Goal: Information Seeking & Learning: Compare options

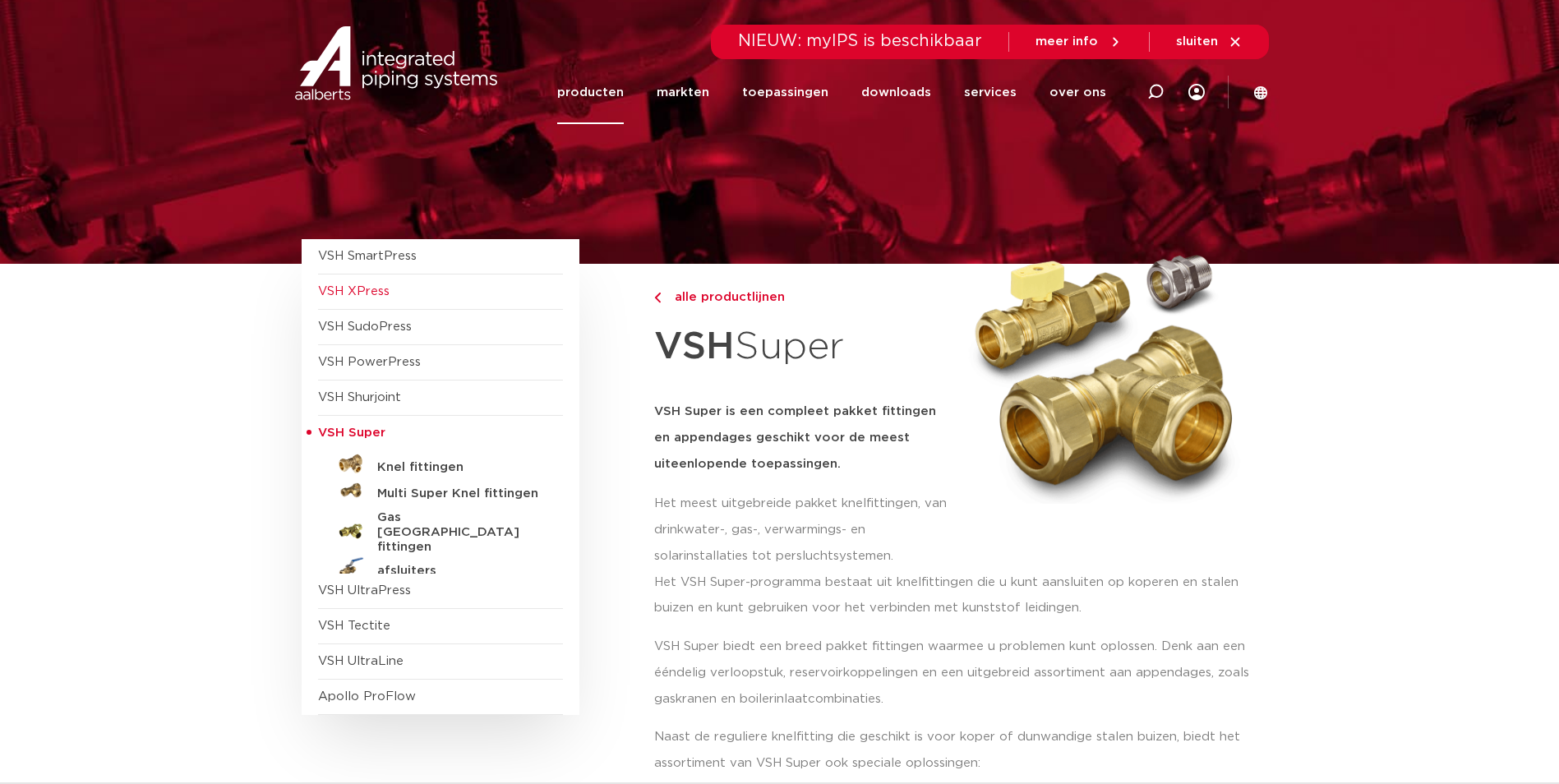
click at [375, 281] on span "VSH XPress" at bounding box center [439, 292] width 245 height 36
click at [373, 285] on span "VSH XPress" at bounding box center [353, 290] width 71 height 12
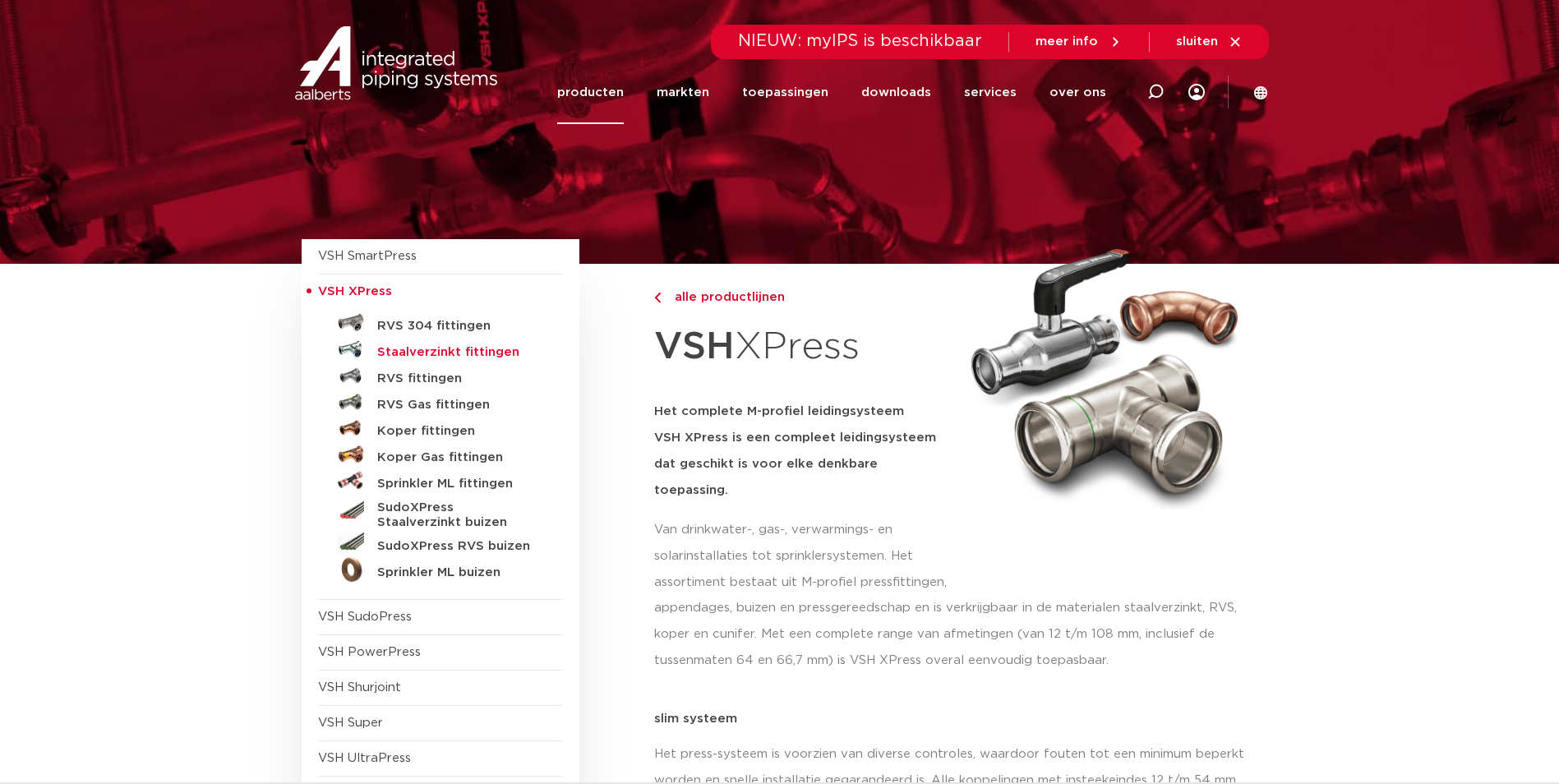
click at [458, 351] on h5 "Staalverzinkt fittingen" at bounding box center [459, 352] width 163 height 15
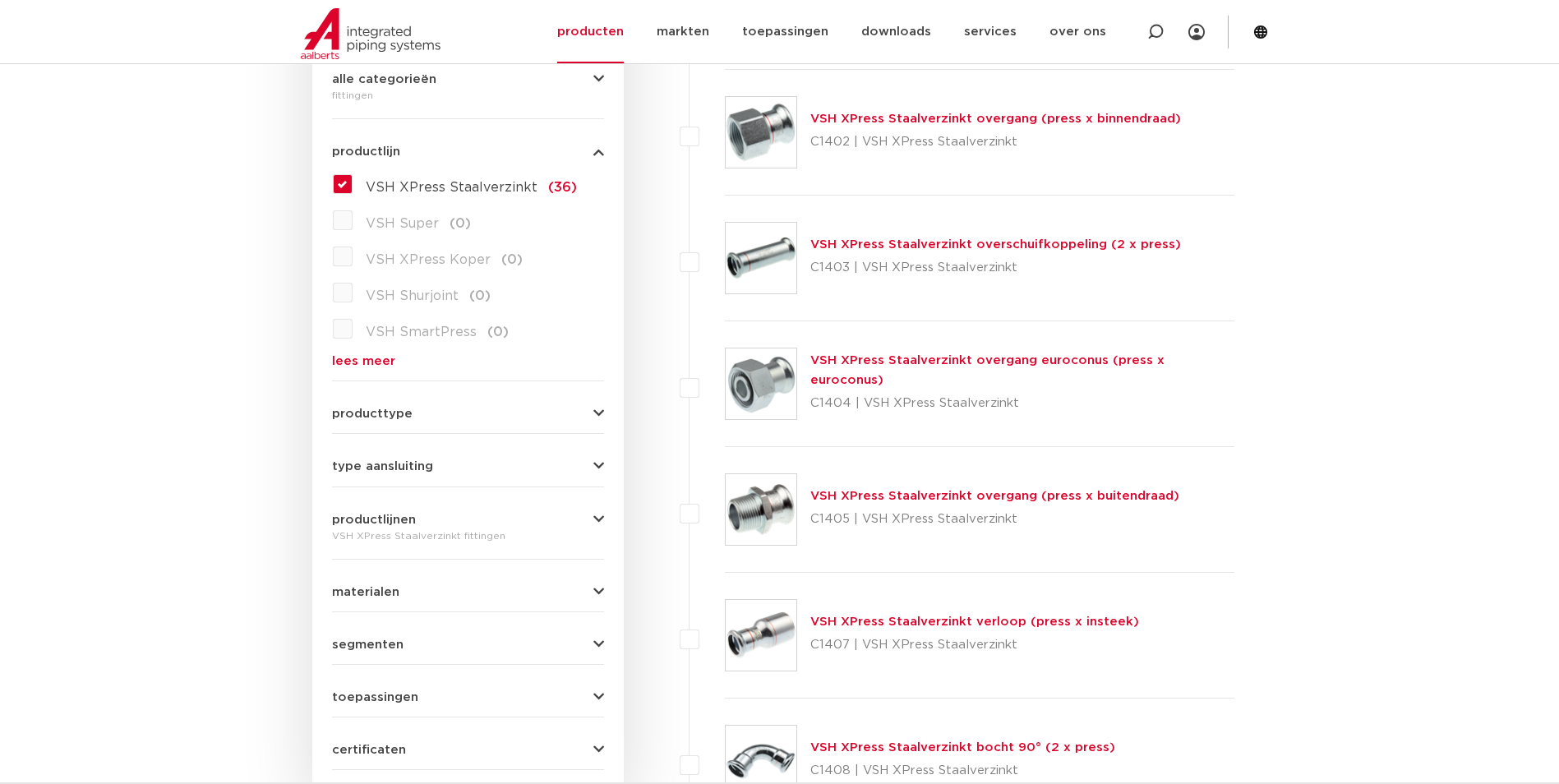
scroll to position [330, 0]
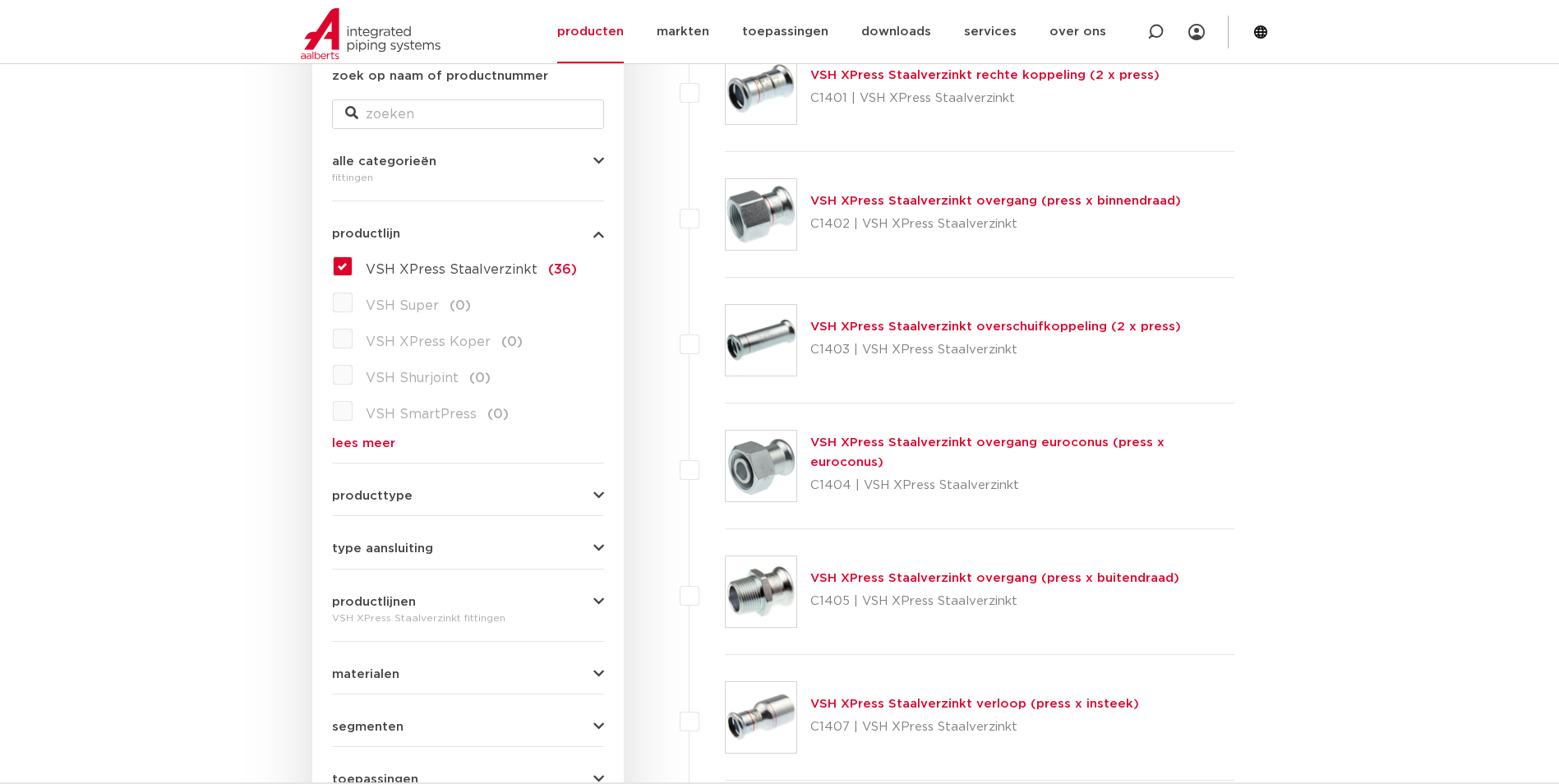
click at [1053, 205] on link "VSH XPress Staalverzinkt overgang (press x binnendraad)" at bounding box center [996, 200] width 371 height 12
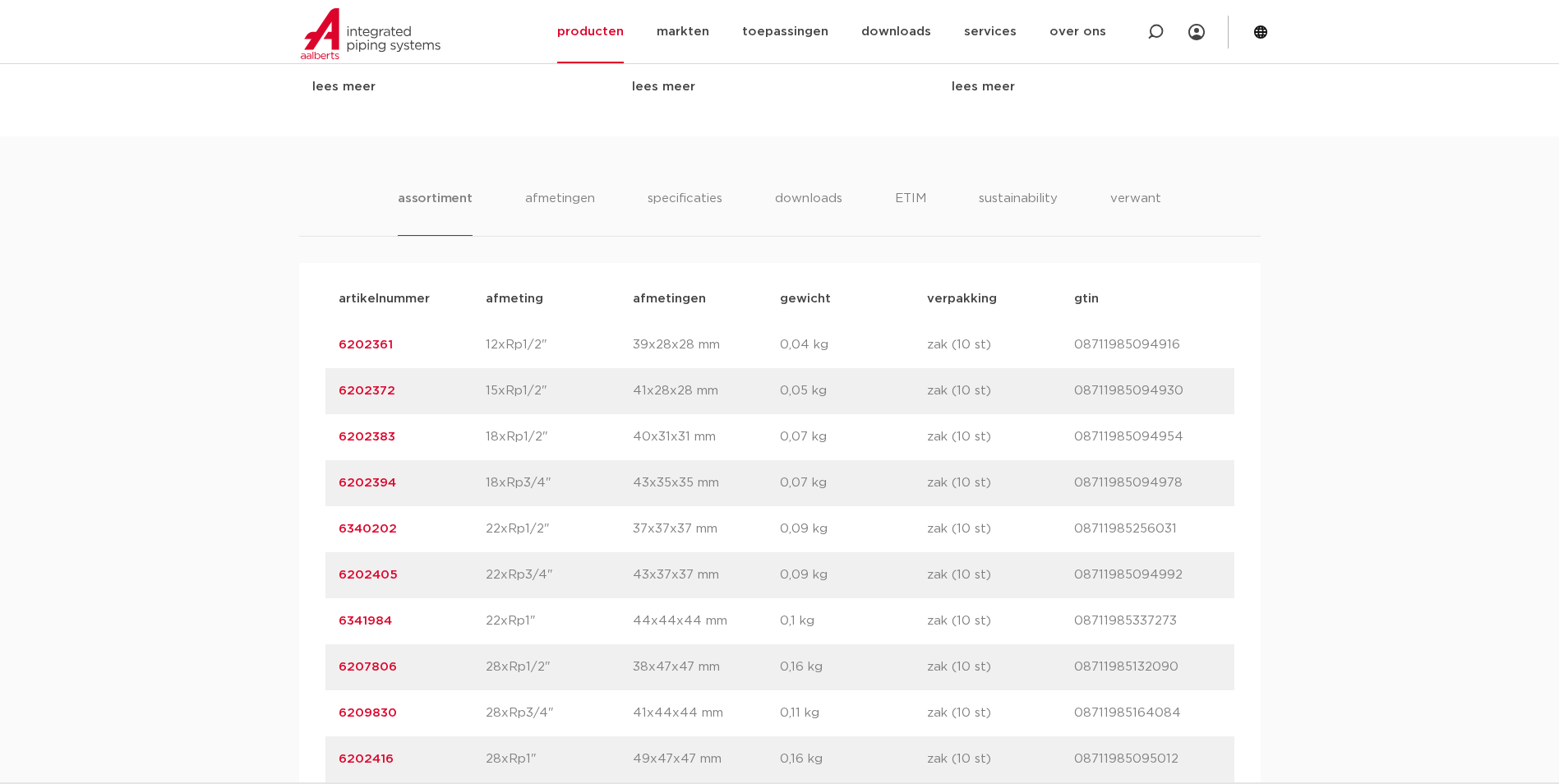
scroll to position [985, 0]
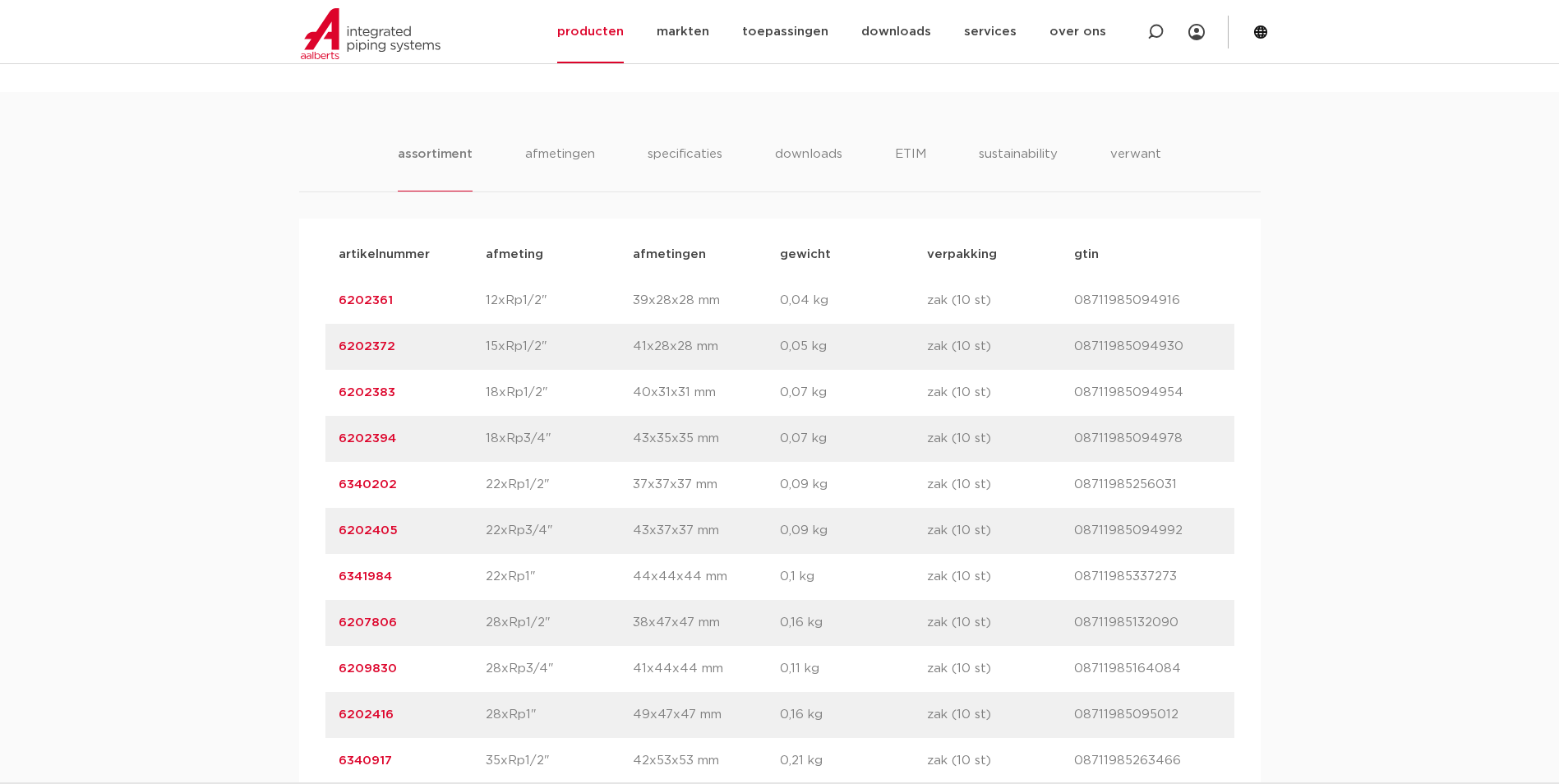
click at [364, 622] on link "6207806" at bounding box center [367, 622] width 58 height 12
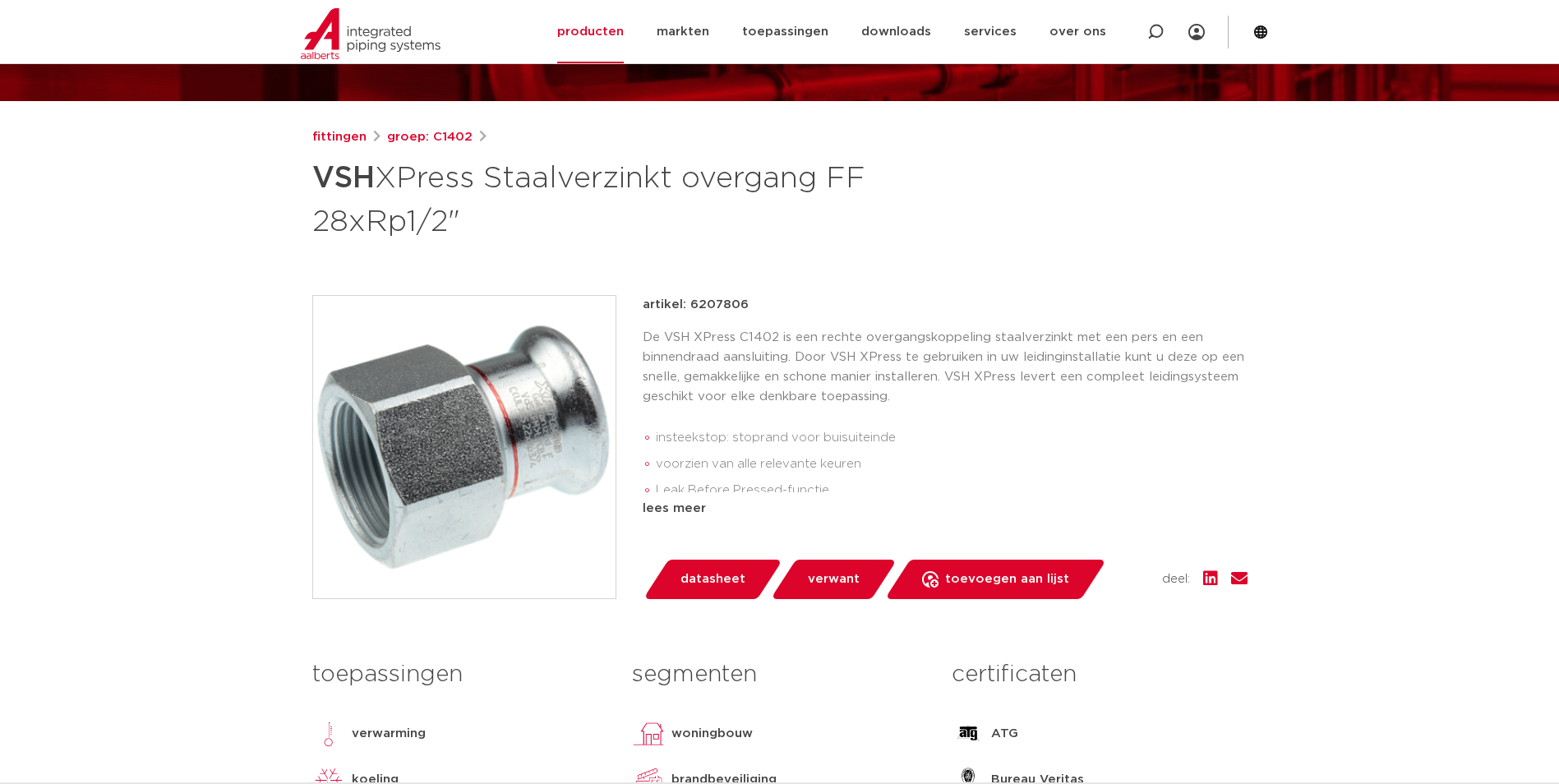
scroll to position [164, 0]
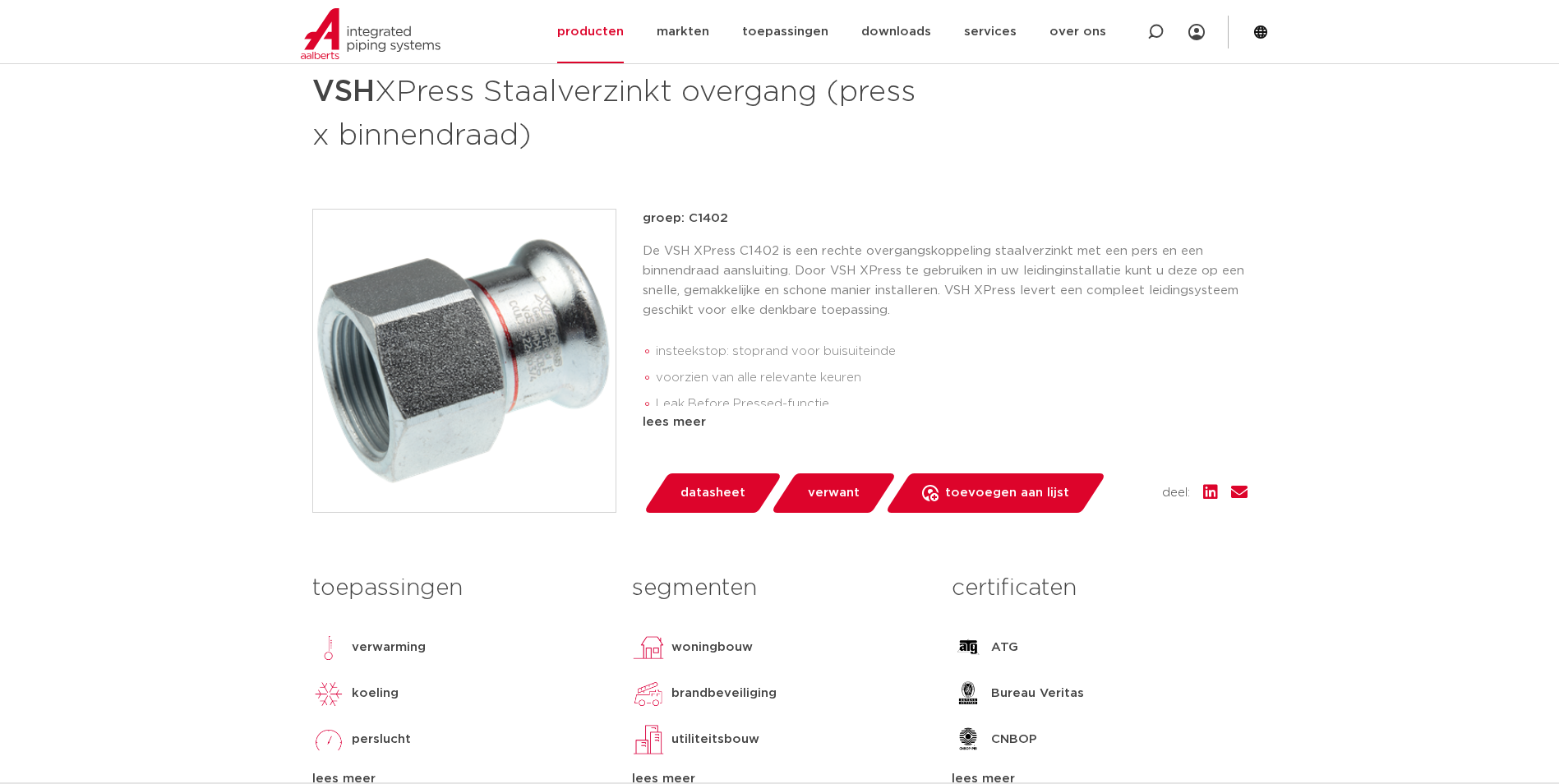
scroll to position [164, 0]
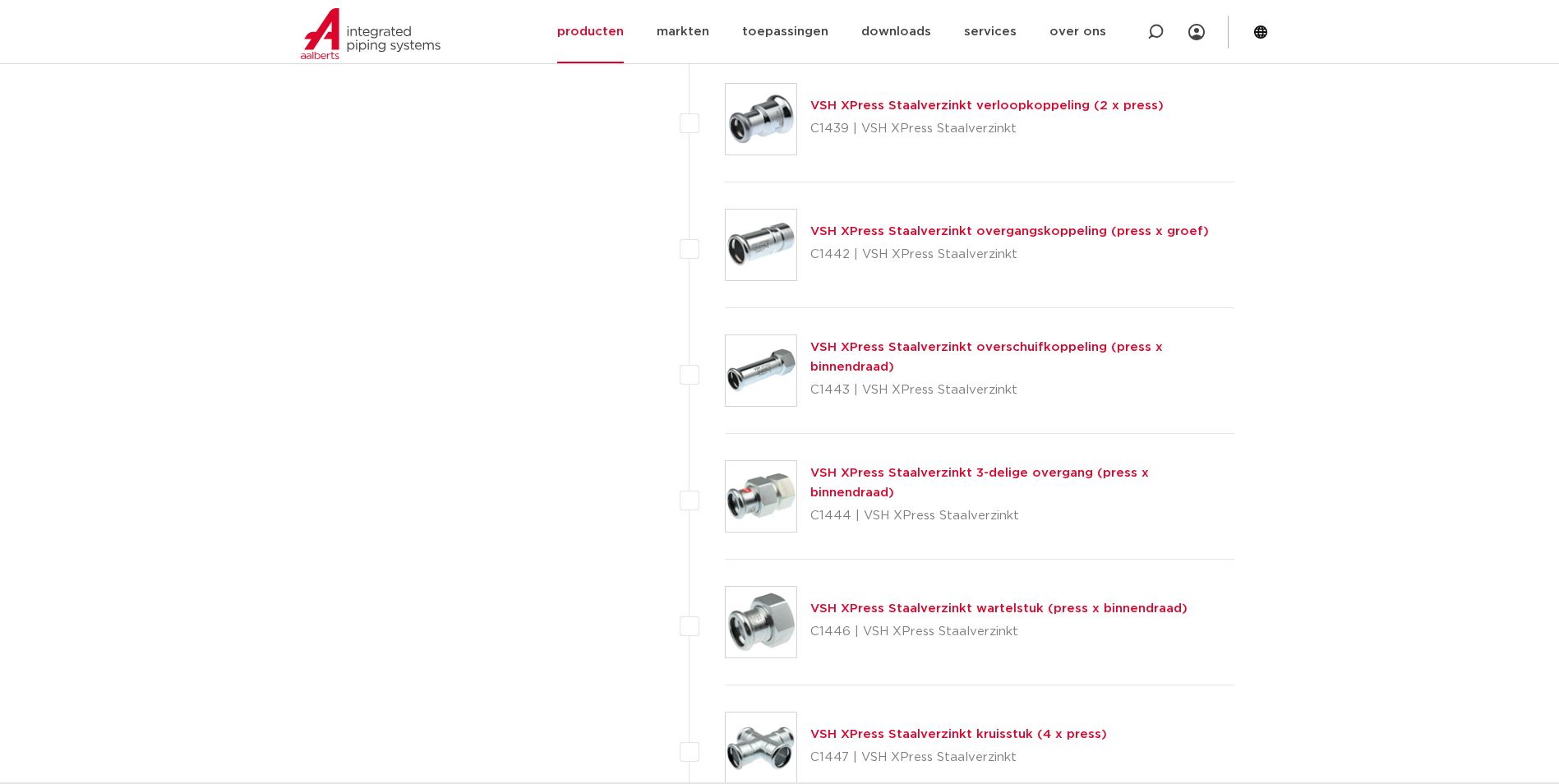
scroll to position [4026, 0]
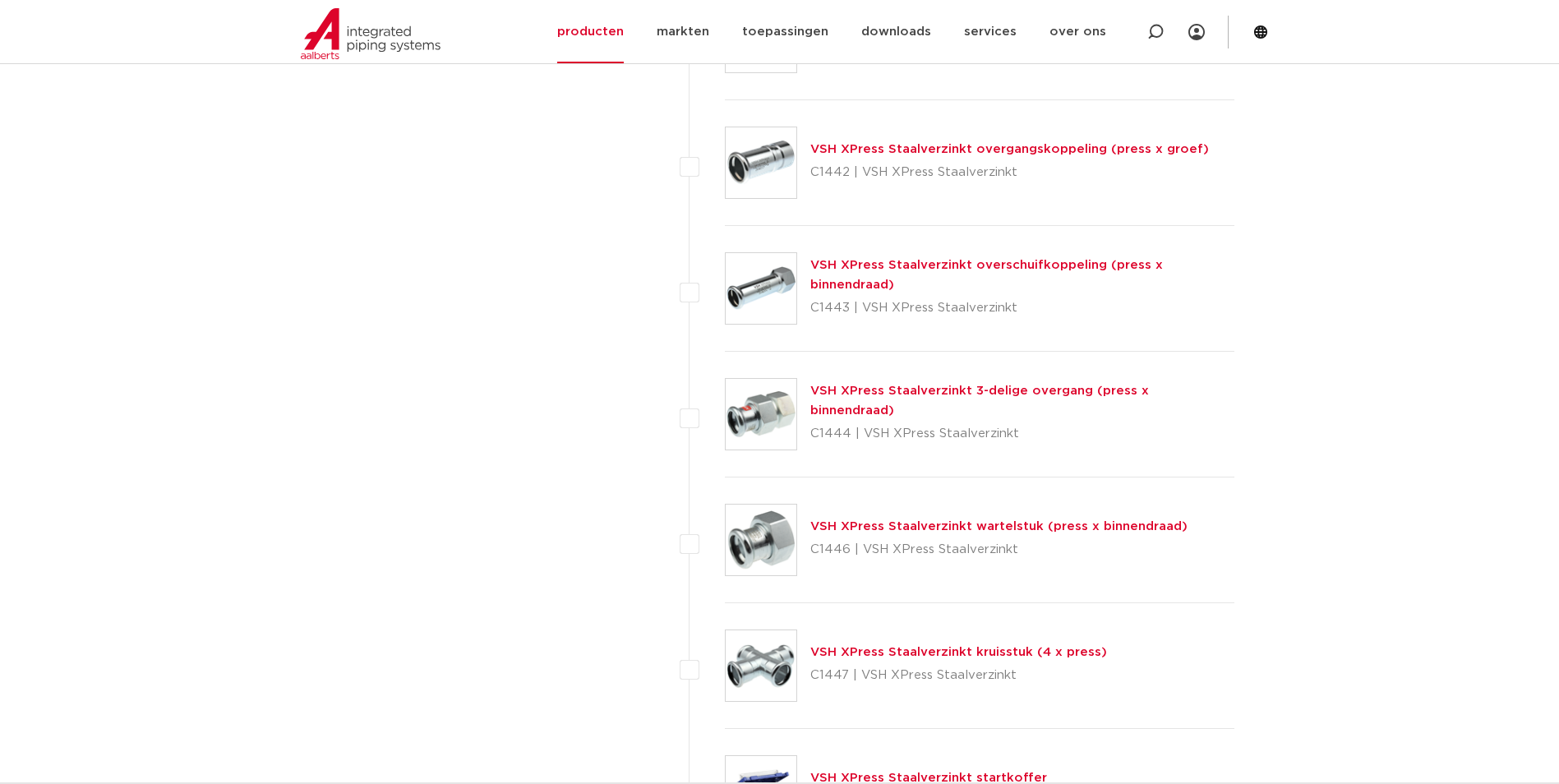
click at [885, 525] on link "VSH XPress Staalverzinkt wartelstuk (press x binnendraad)" at bounding box center [999, 525] width 378 height 12
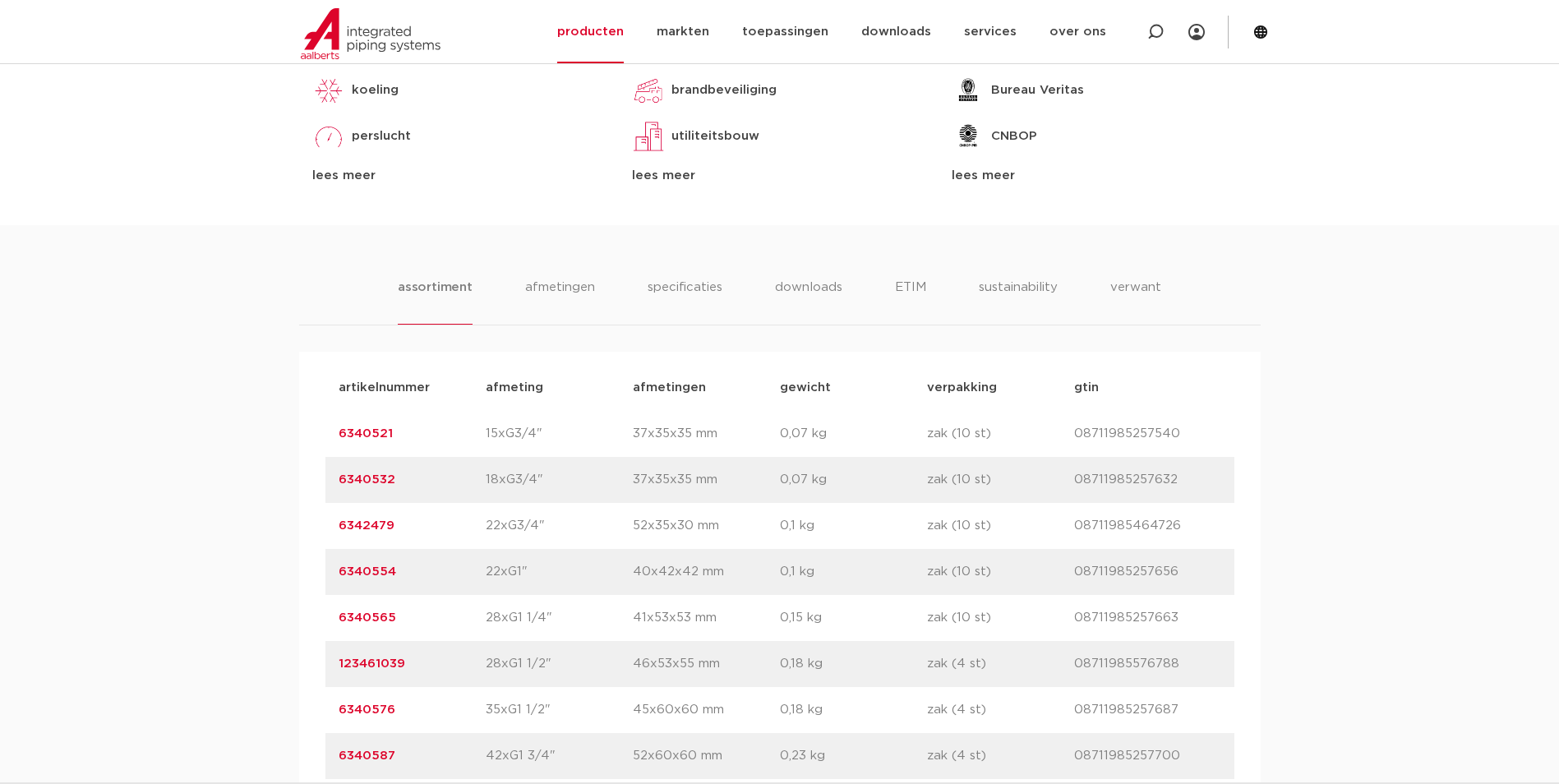
scroll to position [904, 0]
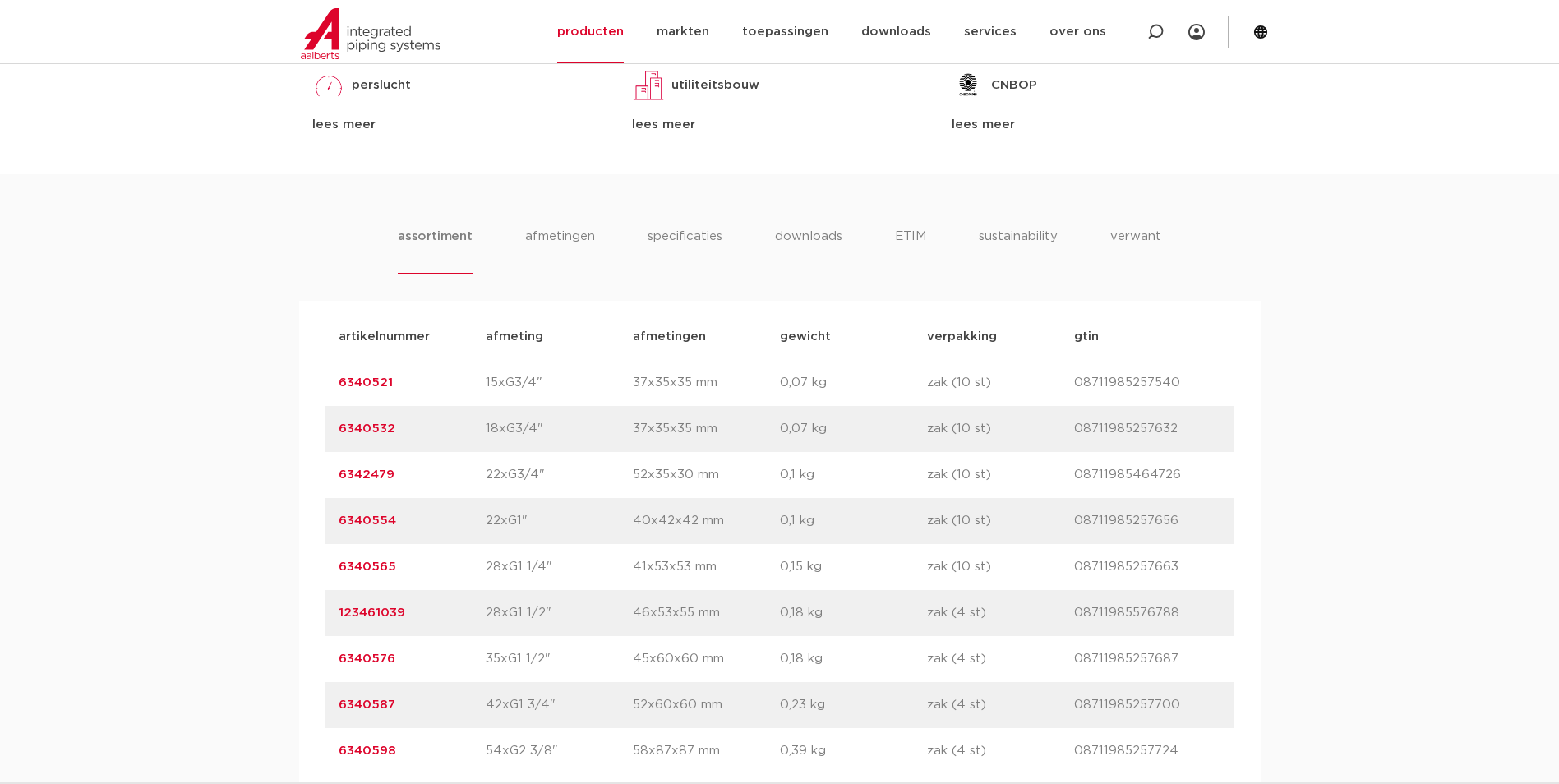
click at [372, 478] on link "6342479" at bounding box center [366, 474] width 56 height 12
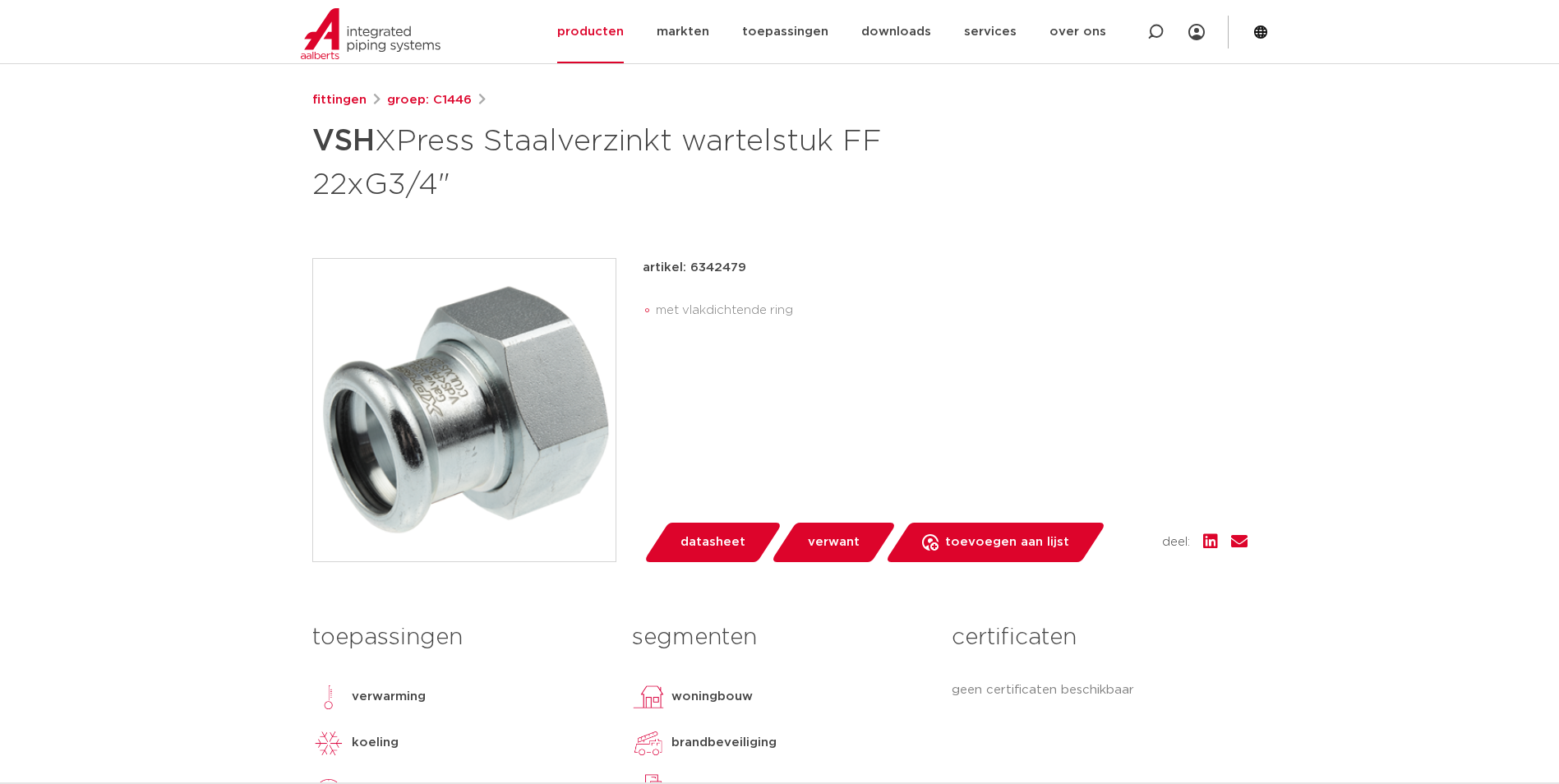
scroll to position [164, 0]
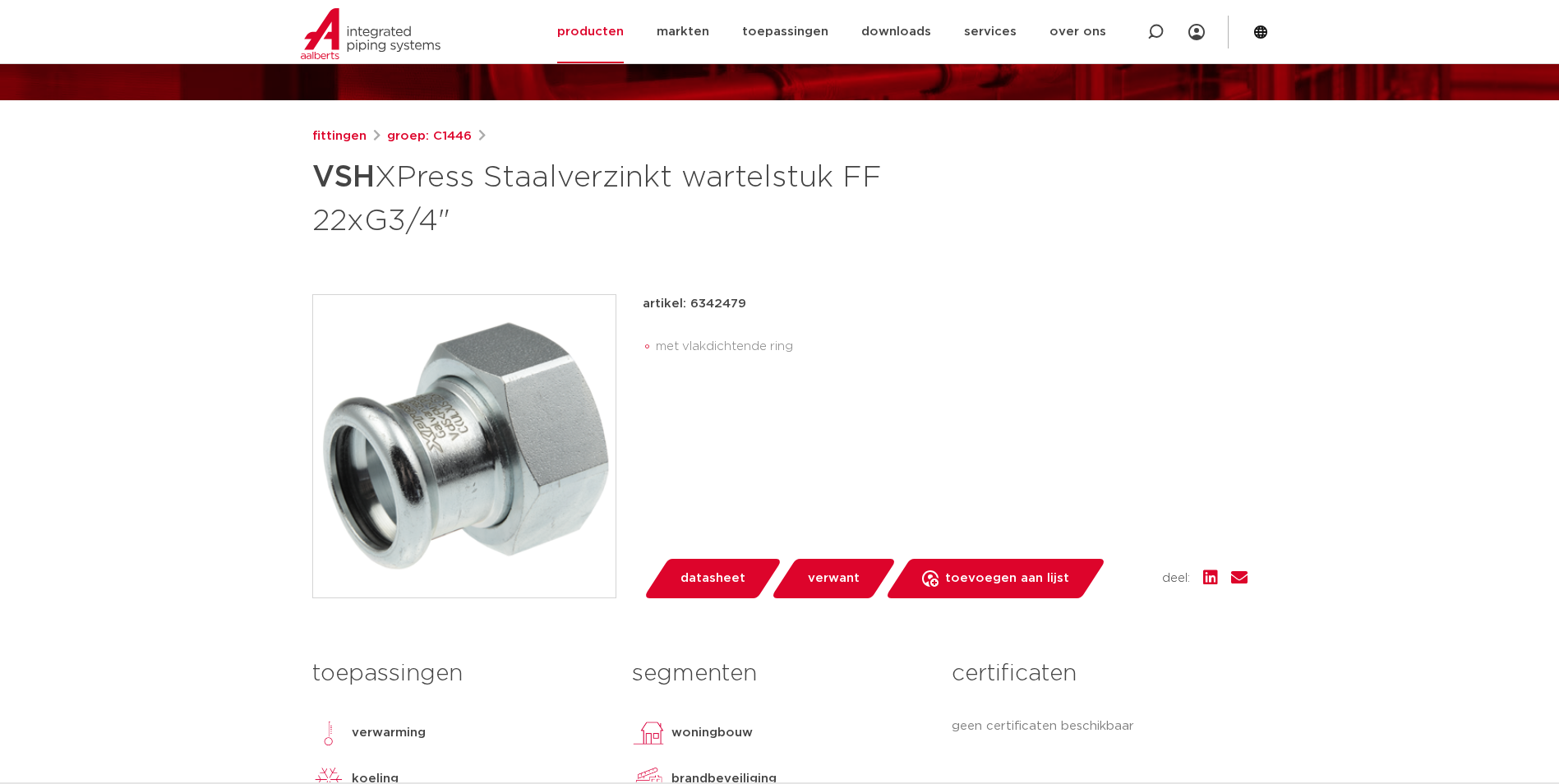
click at [781, 339] on li "met vlakdichtende ring" at bounding box center [951, 347] width 591 height 26
drag, startPoint x: 749, startPoint y: 305, endPoint x: 690, endPoint y: 307, distance: 59.0
click at [690, 307] on div "artikel: 6342479" at bounding box center [945, 303] width 605 height 20
copy p "6342479"
click at [1096, 309] on div "artikel: 6342479" at bounding box center [945, 303] width 605 height 20
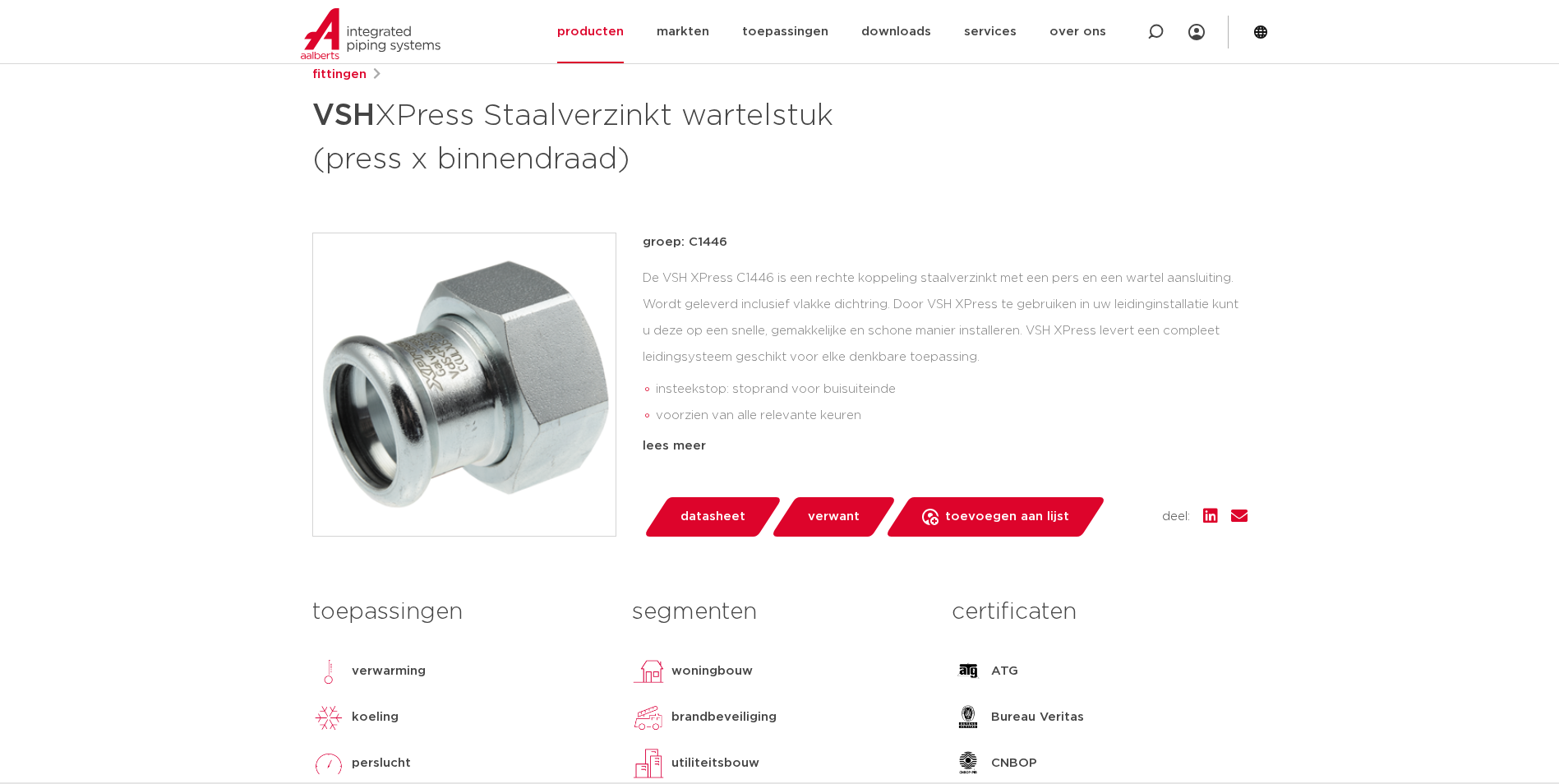
scroll to position [82, 0]
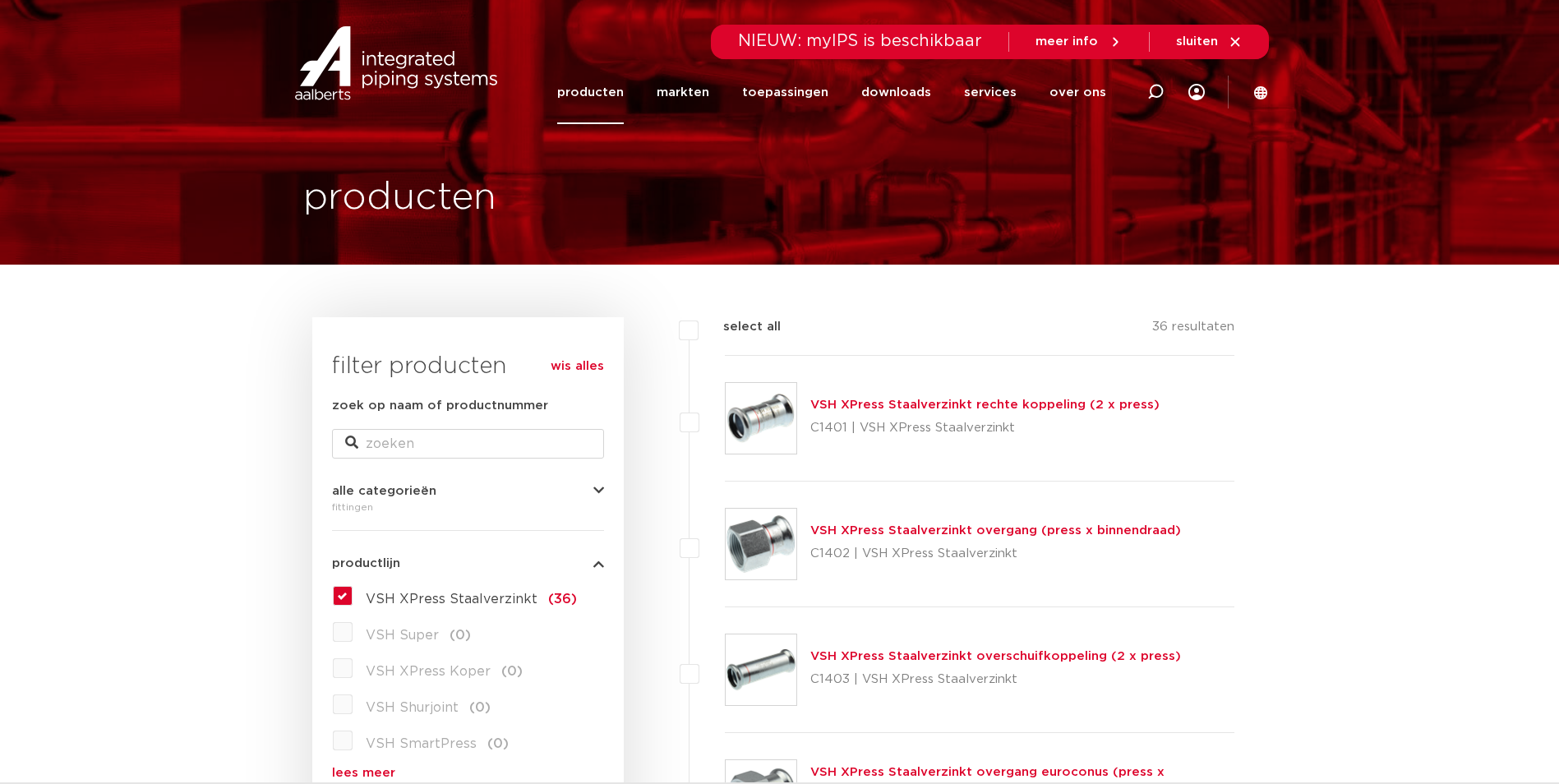
click at [1115, 532] on link "VSH XPress Staalverzinkt overgang (press x binnendraad)" at bounding box center [996, 530] width 371 height 12
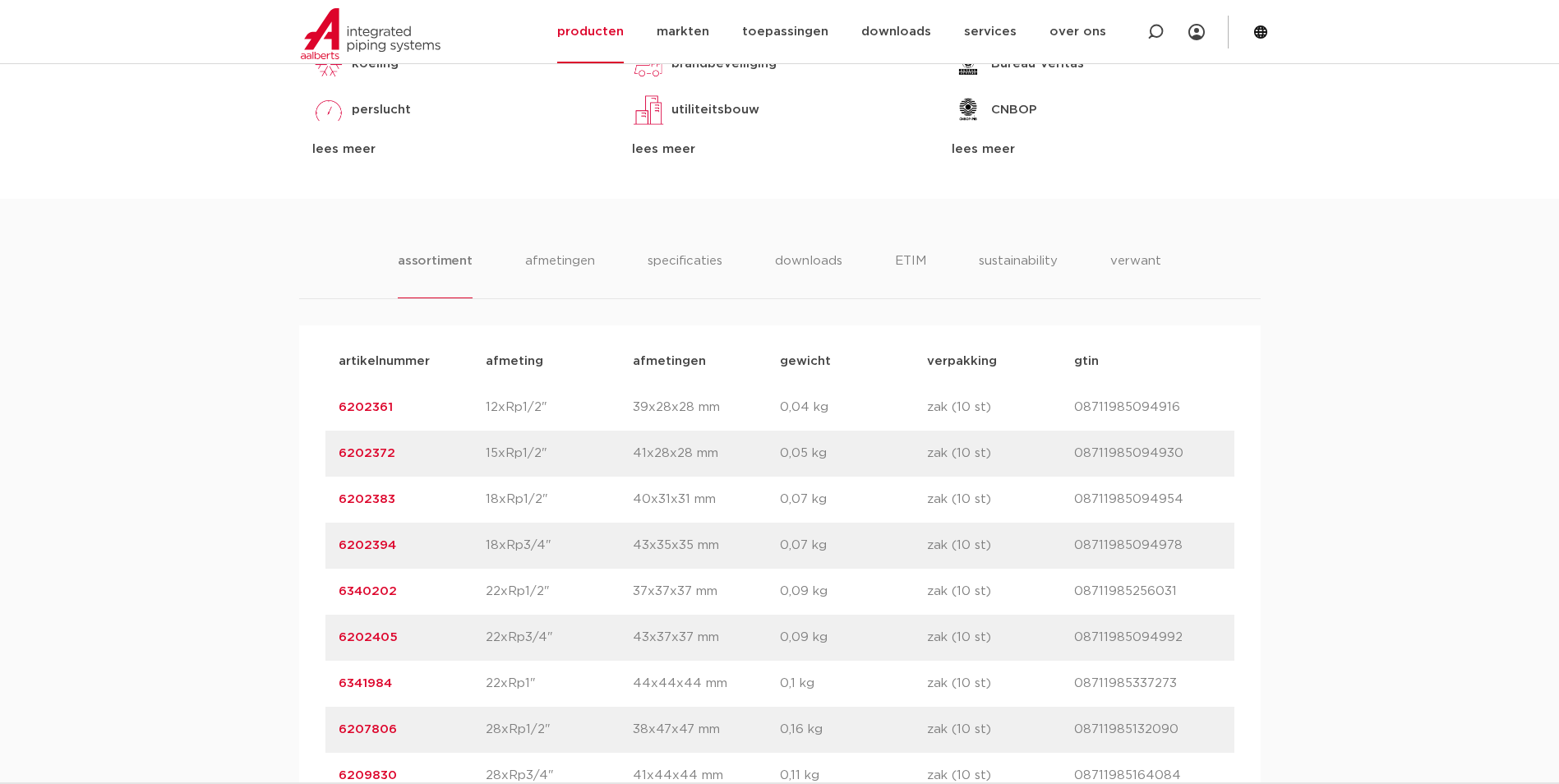
scroll to position [904, 0]
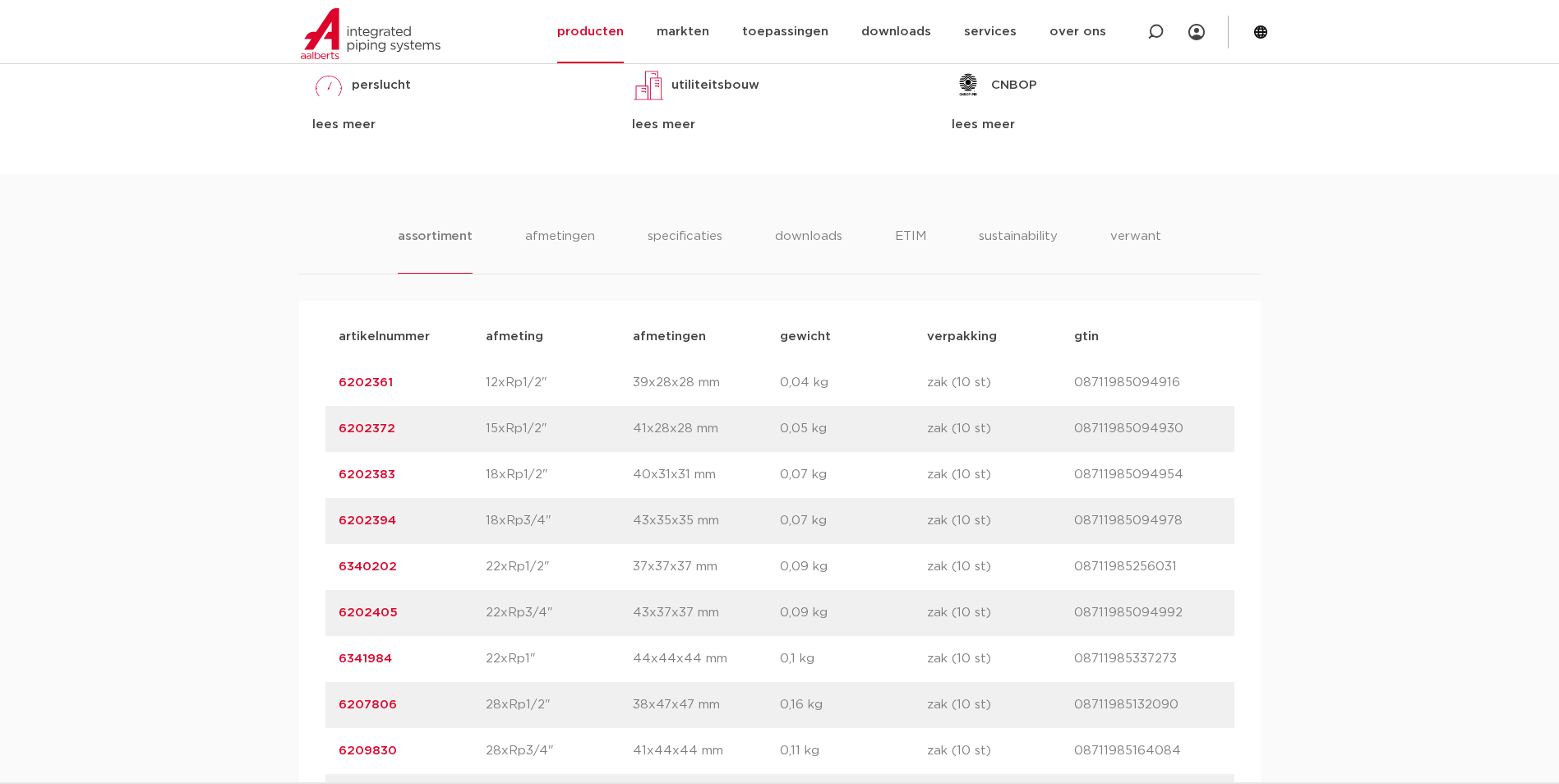
drag, startPoint x: 401, startPoint y: 570, endPoint x: 254, endPoint y: 574, distance: 147.1
click at [254, 574] on div "assortiment afmetingen specificaties downloads ETIM sustainability verwant asso…" at bounding box center [780, 642] width 1559 height 935
copy link "6340202"
drag, startPoint x: 1356, startPoint y: 167, endPoint x: 1363, endPoint y: 187, distance: 21.2
click at [1357, 177] on body "Zoeken NIEUW: myIPS is beschikbaar meer info sluiten producten markten toepassi…" at bounding box center [780, 598] width 1559 height 3004
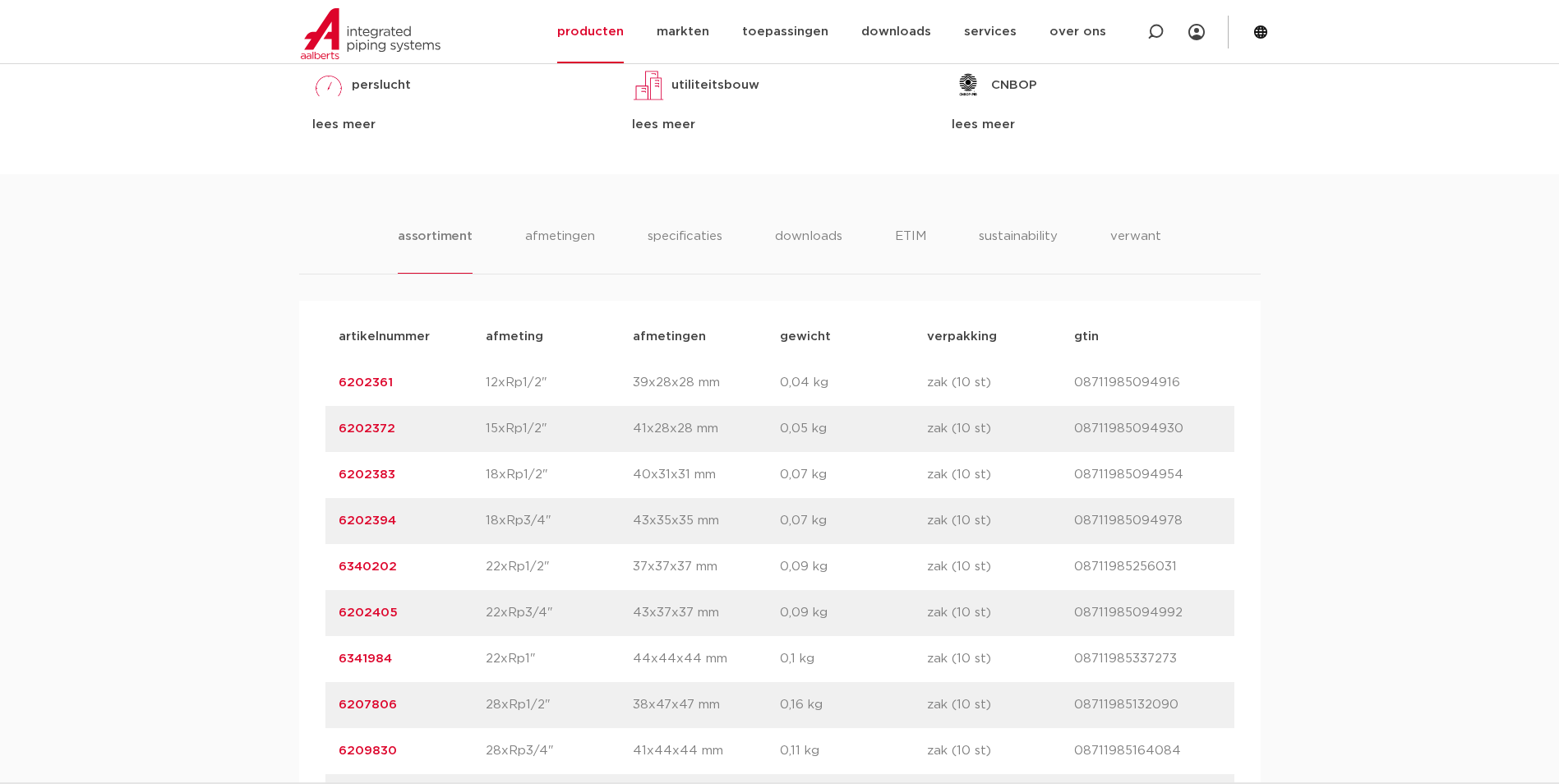
drag, startPoint x: 1363, startPoint y: 187, endPoint x: 1398, endPoint y: 292, distance: 110.7
click at [1398, 292] on div "assortiment afmetingen specificaties downloads ETIM sustainability verwant asso…" at bounding box center [780, 642] width 1559 height 935
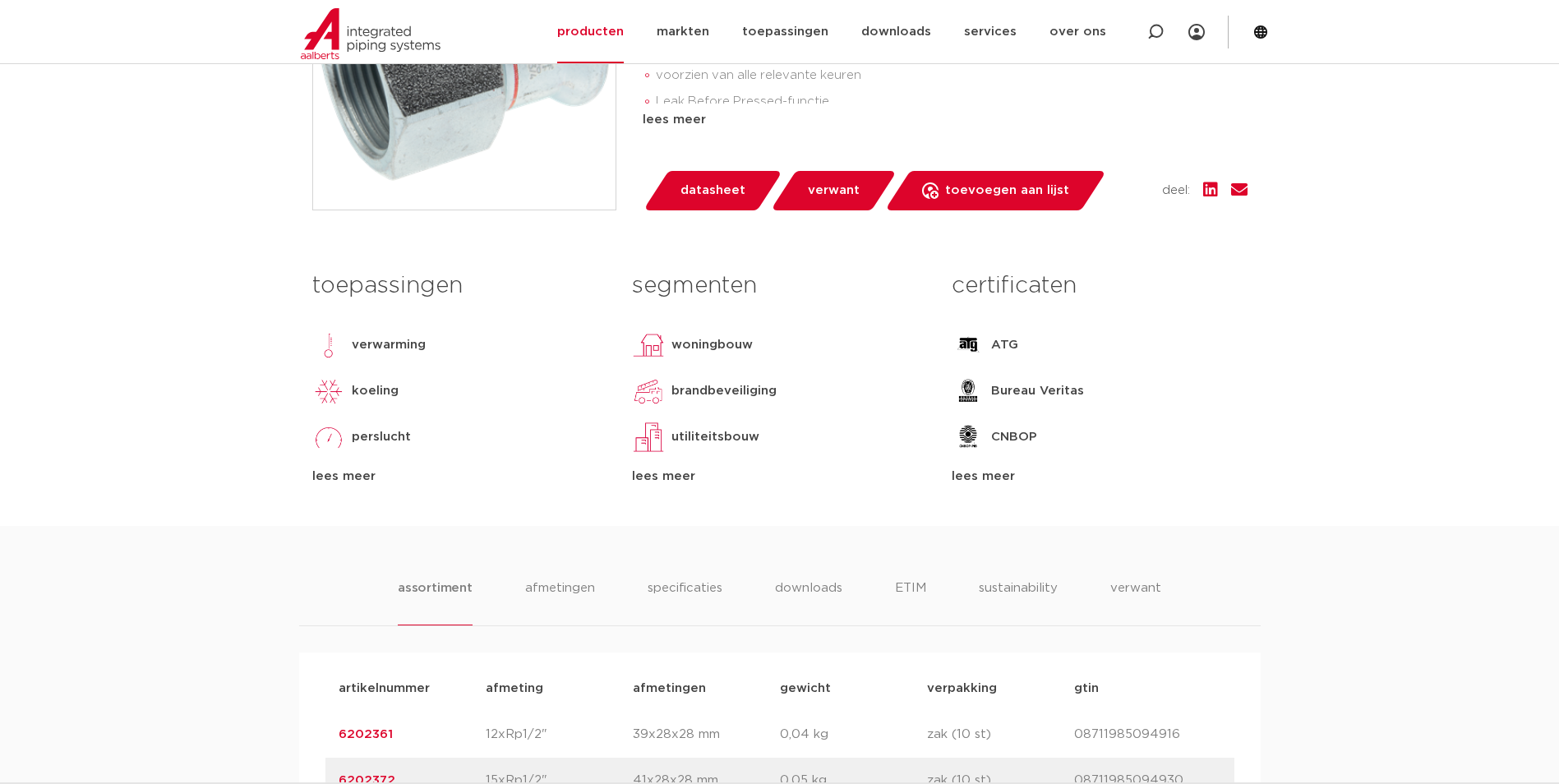
scroll to position [0, 0]
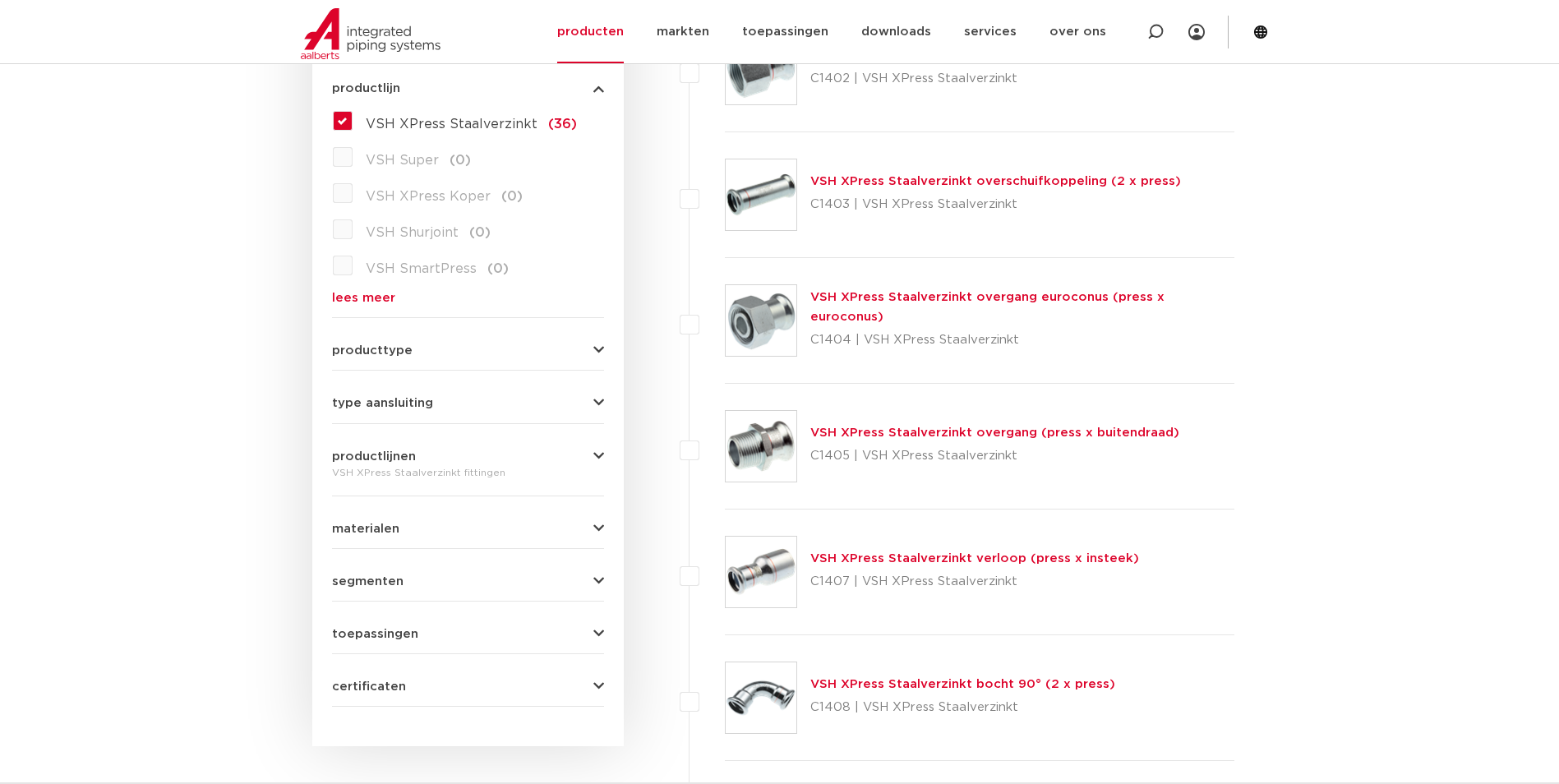
scroll to position [493, 0]
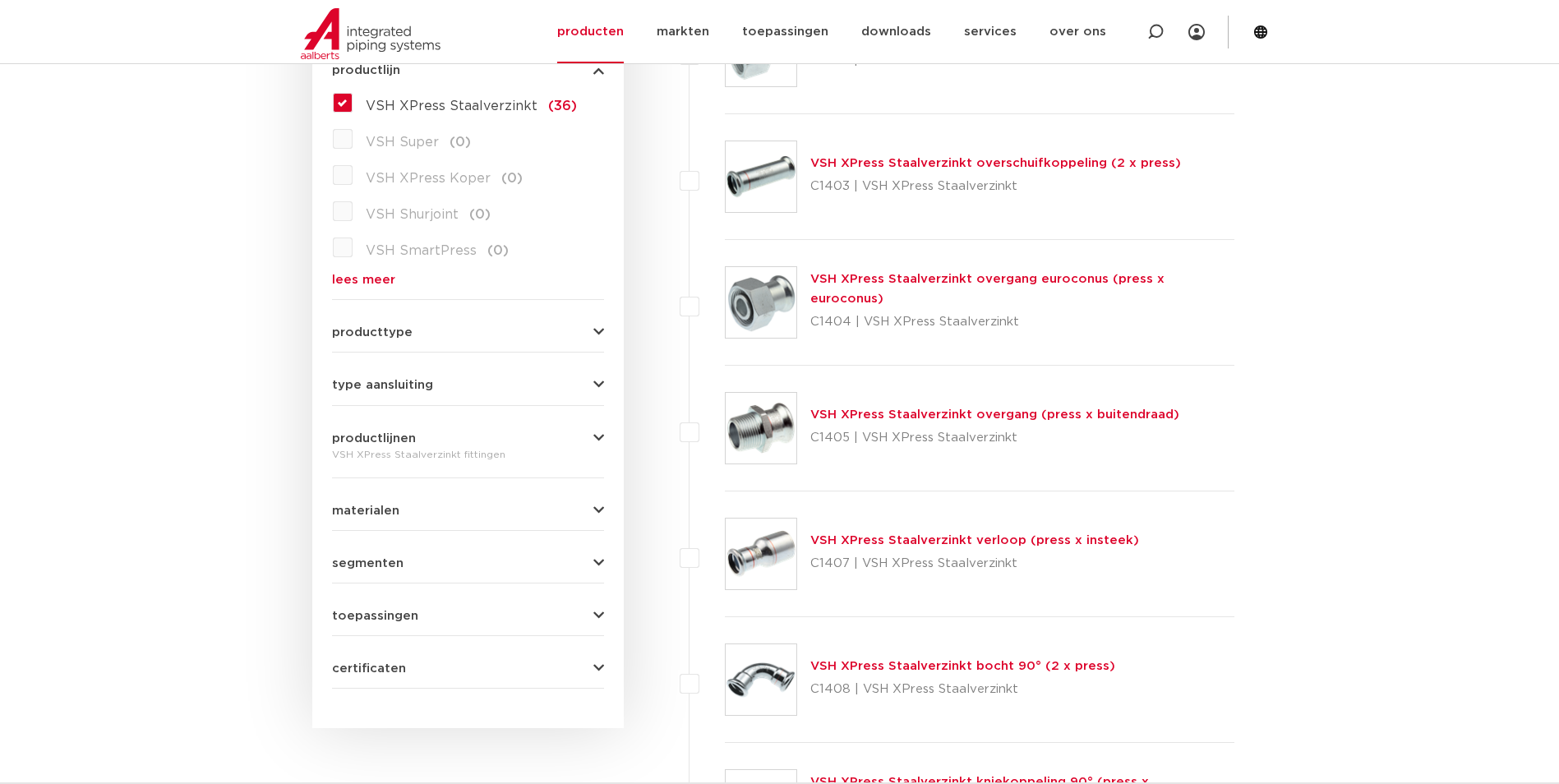
click at [757, 438] on img at bounding box center [760, 427] width 70 height 70
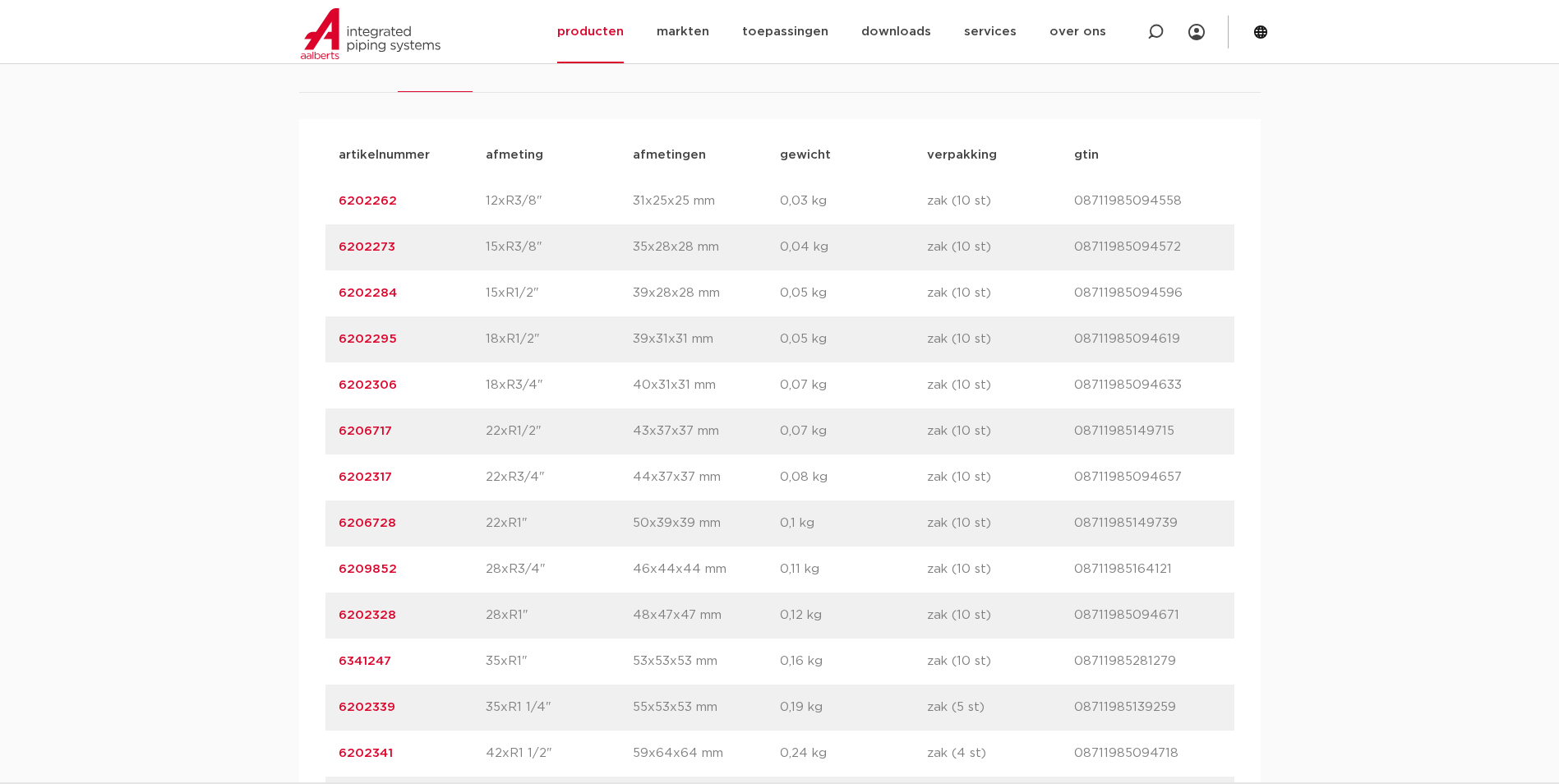
scroll to position [1150, 0]
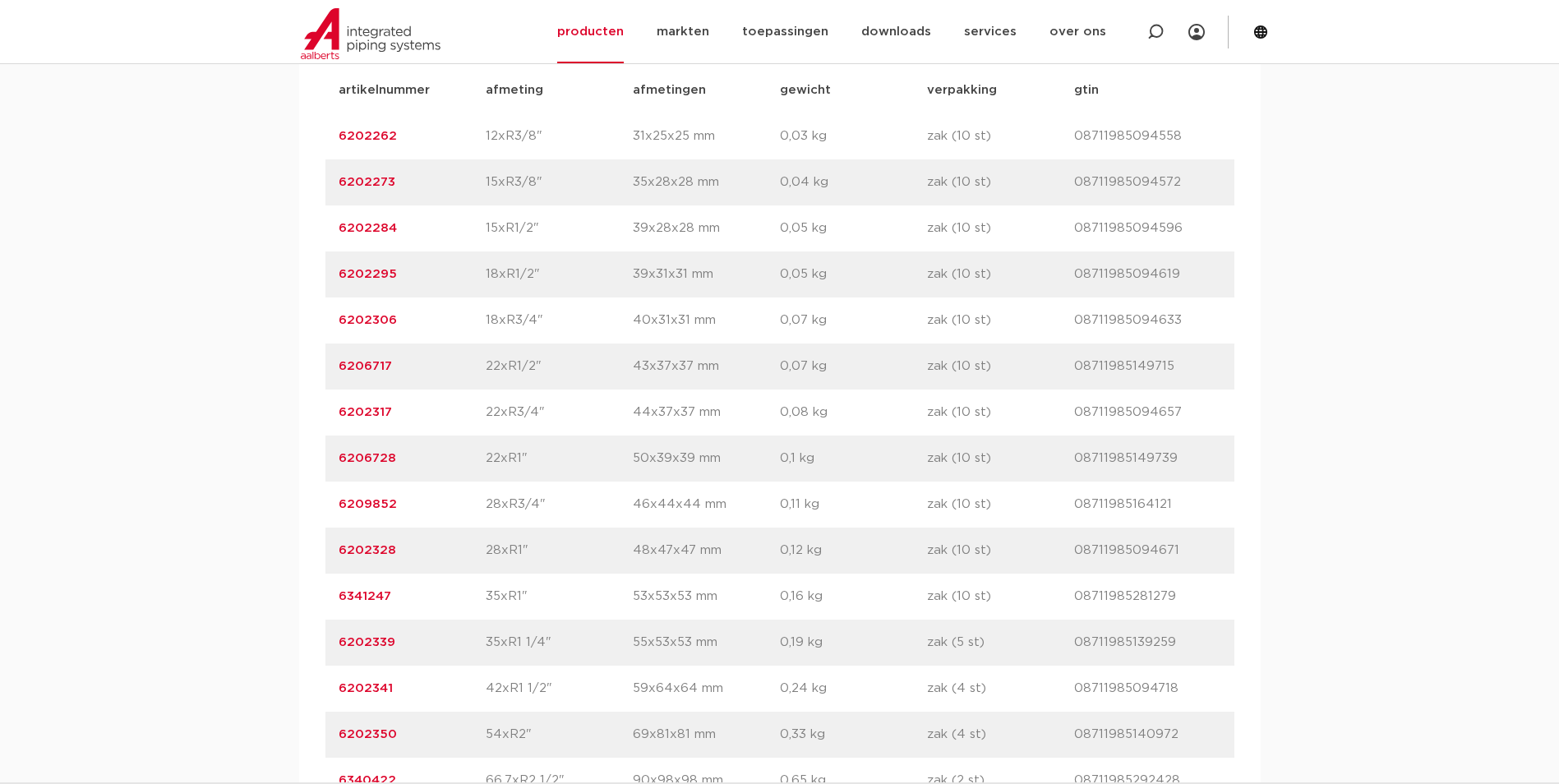
drag, startPoint x: 487, startPoint y: 362, endPoint x: 540, endPoint y: 368, distance: 53.3
click at [540, 368] on p "22xR1/2"" at bounding box center [558, 366] width 147 height 20
drag, startPoint x: 488, startPoint y: 460, endPoint x: 519, endPoint y: 458, distance: 31.1
click at [519, 458] on p "22xR1"" at bounding box center [558, 458] width 147 height 20
drag, startPoint x: 519, startPoint y: 458, endPoint x: 569, endPoint y: 510, distance: 72.1
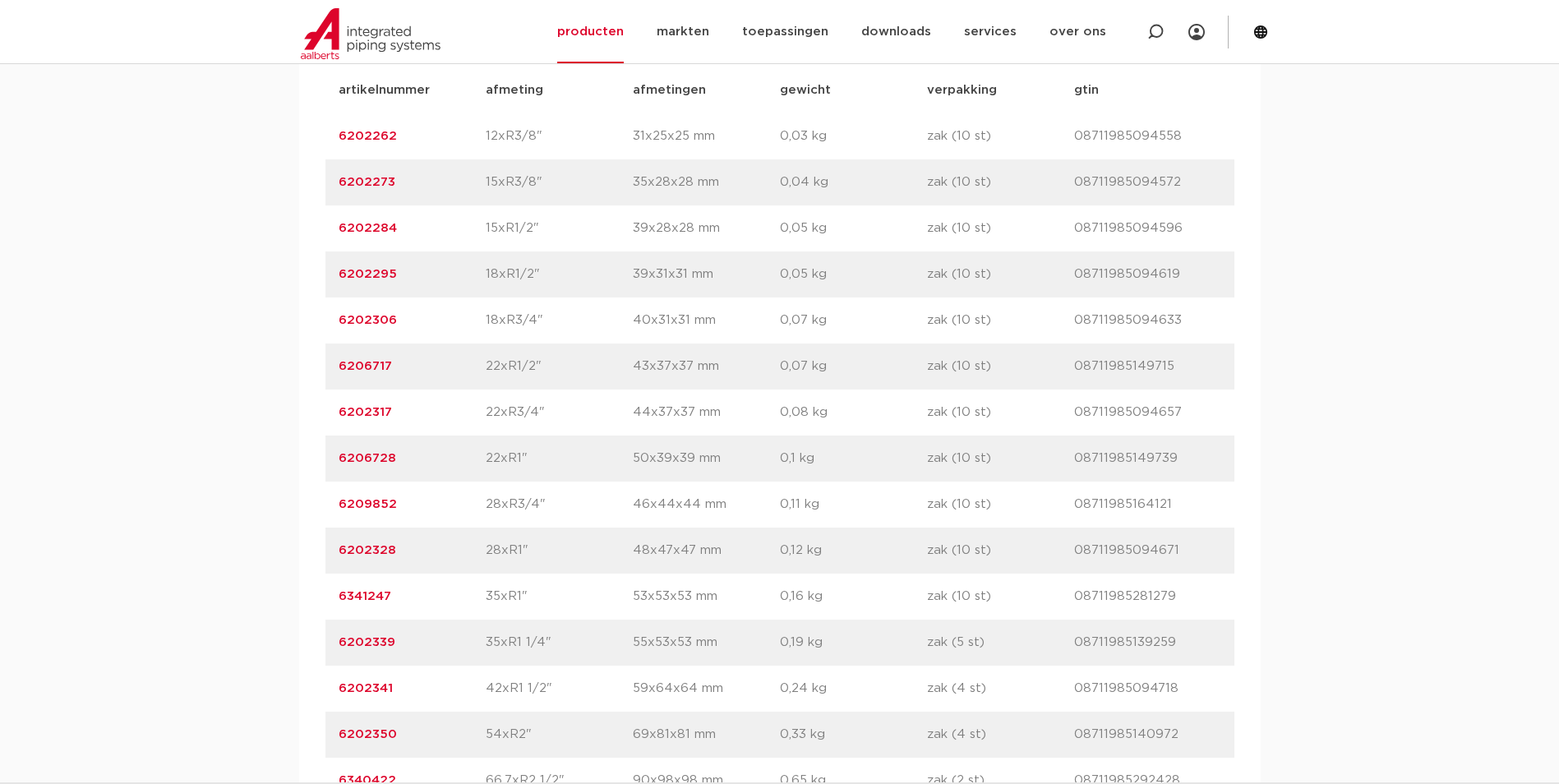
click at [569, 510] on div "artikelnummer 6209852 afmeting 28xR3/4" [GEOGRAPHIC_DATA] 46x44x44 mm gewicht 0…" at bounding box center [780, 504] width 909 height 46
drag, startPoint x: 569, startPoint y: 510, endPoint x: 544, endPoint y: 561, distance: 56.8
click at [544, 561] on div "artikelnummer 6202328 afmeting 28xR1" [GEOGRAPHIC_DATA] 48x47x47 mm gewicht 0,1…" at bounding box center [780, 550] width 909 height 46
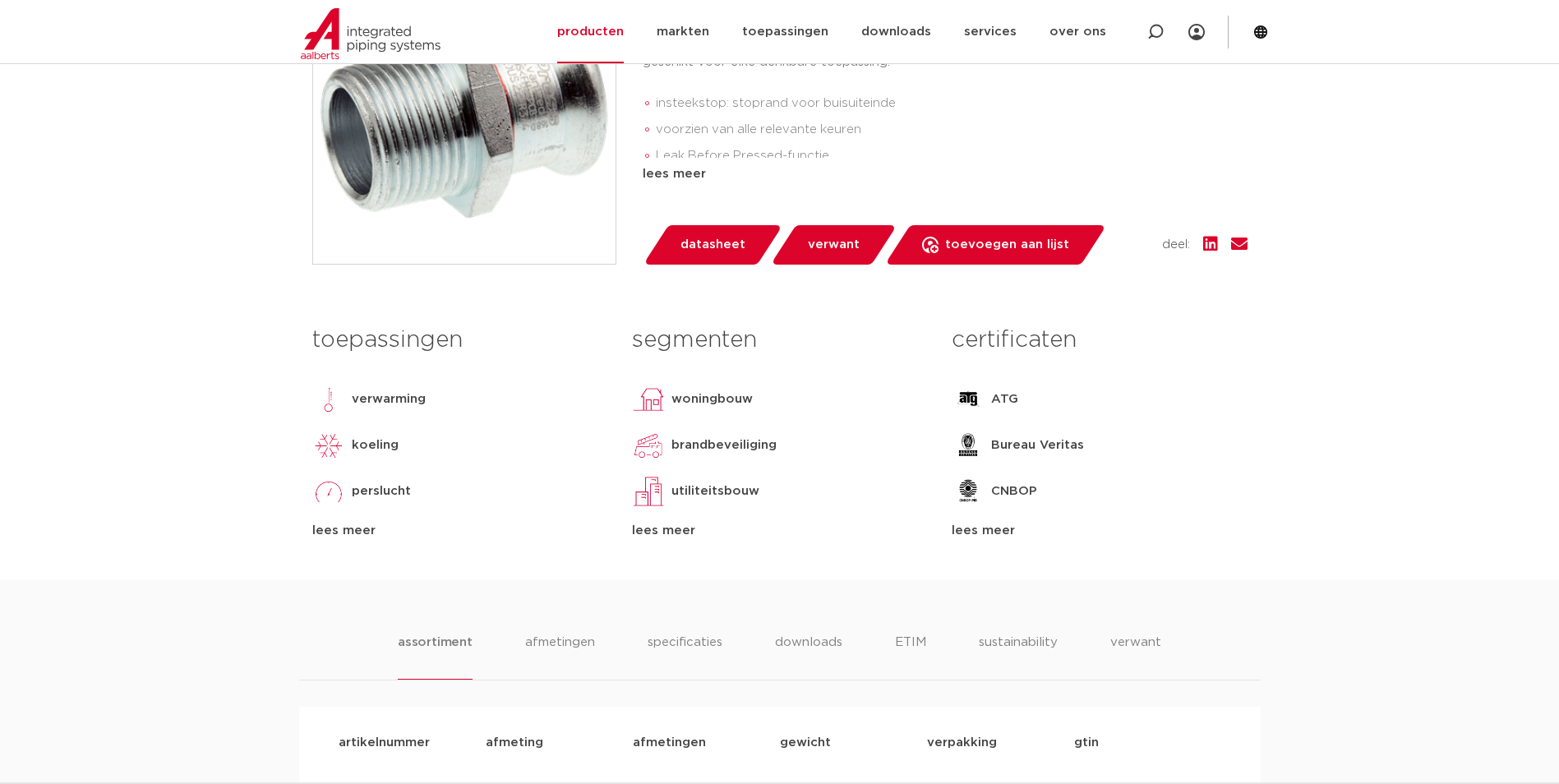
scroll to position [329, 0]
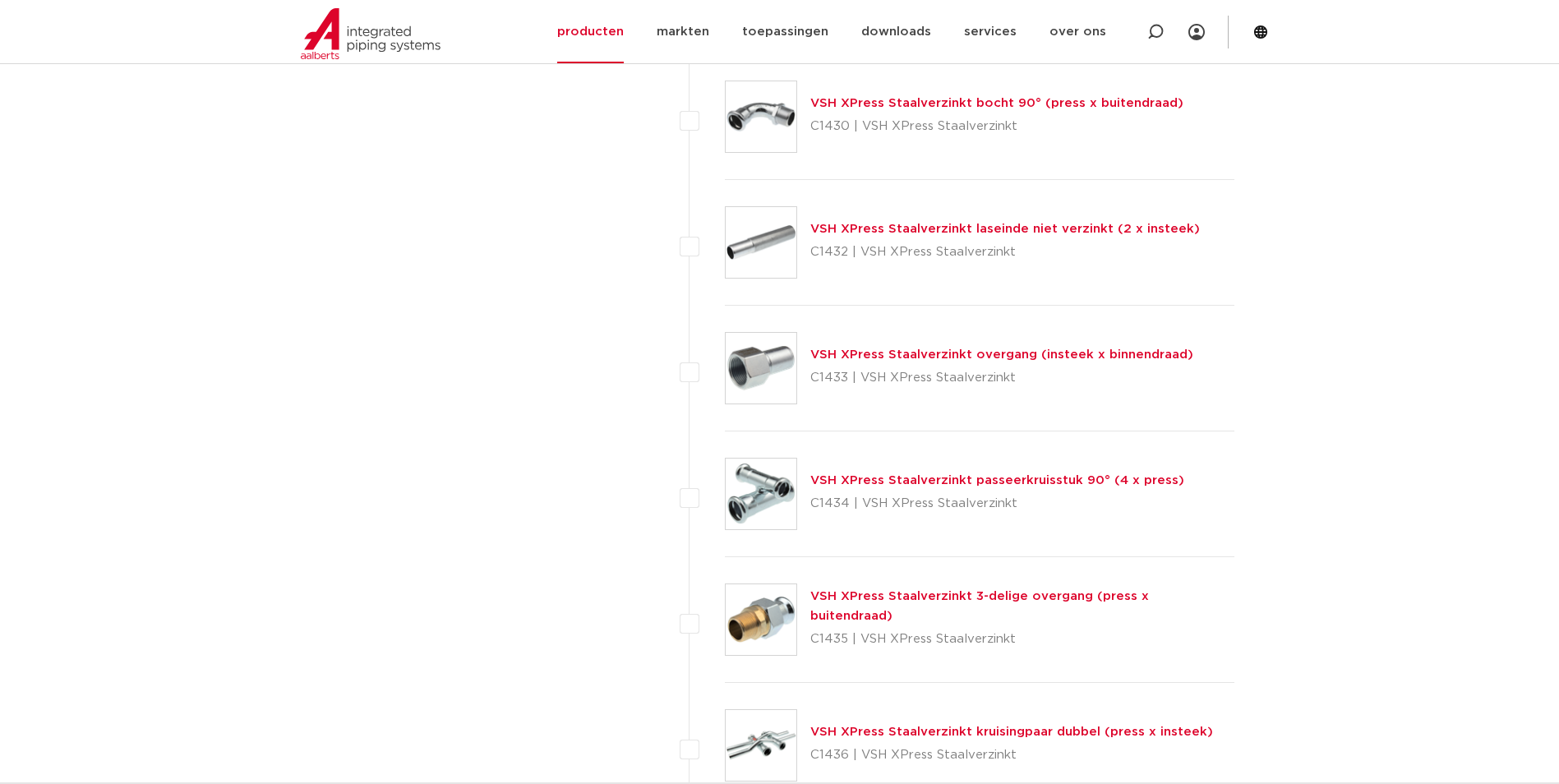
scroll to position [2957, 0]
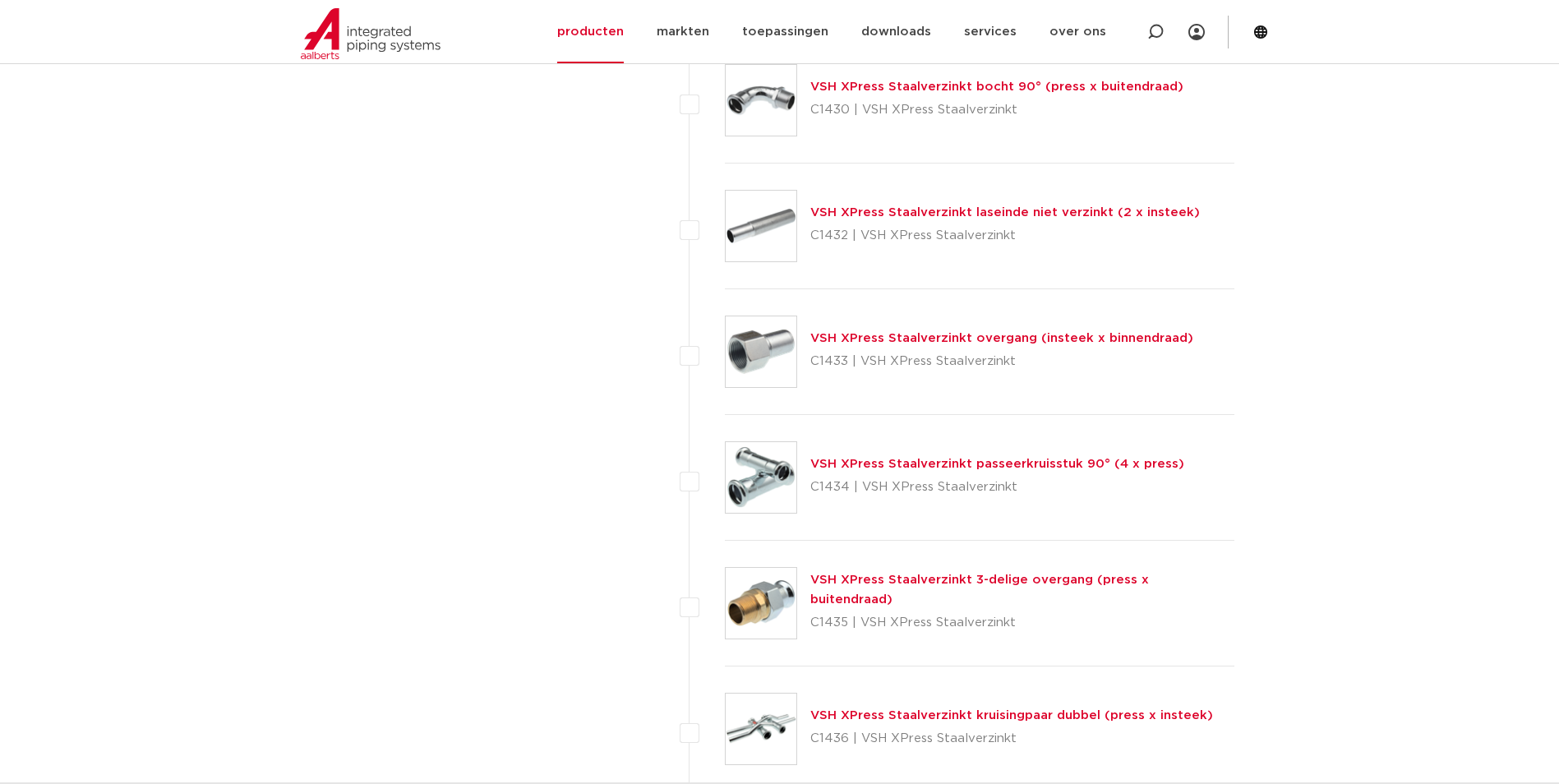
click at [1002, 595] on link "VSH XPress Staalverzinkt 3-delige overgang (press x buitendraad)" at bounding box center [979, 589] width 338 height 32
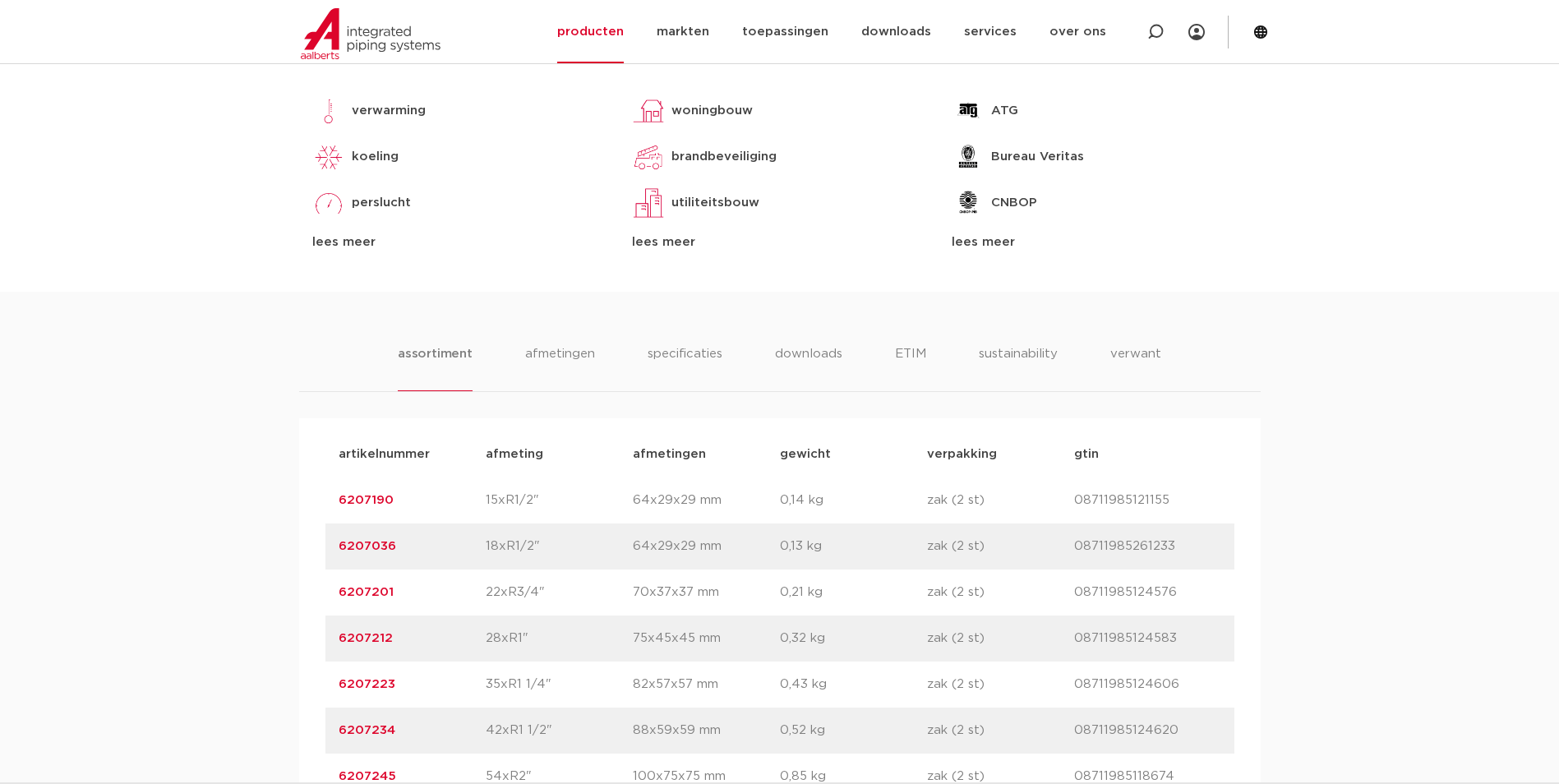
scroll to position [411, 0]
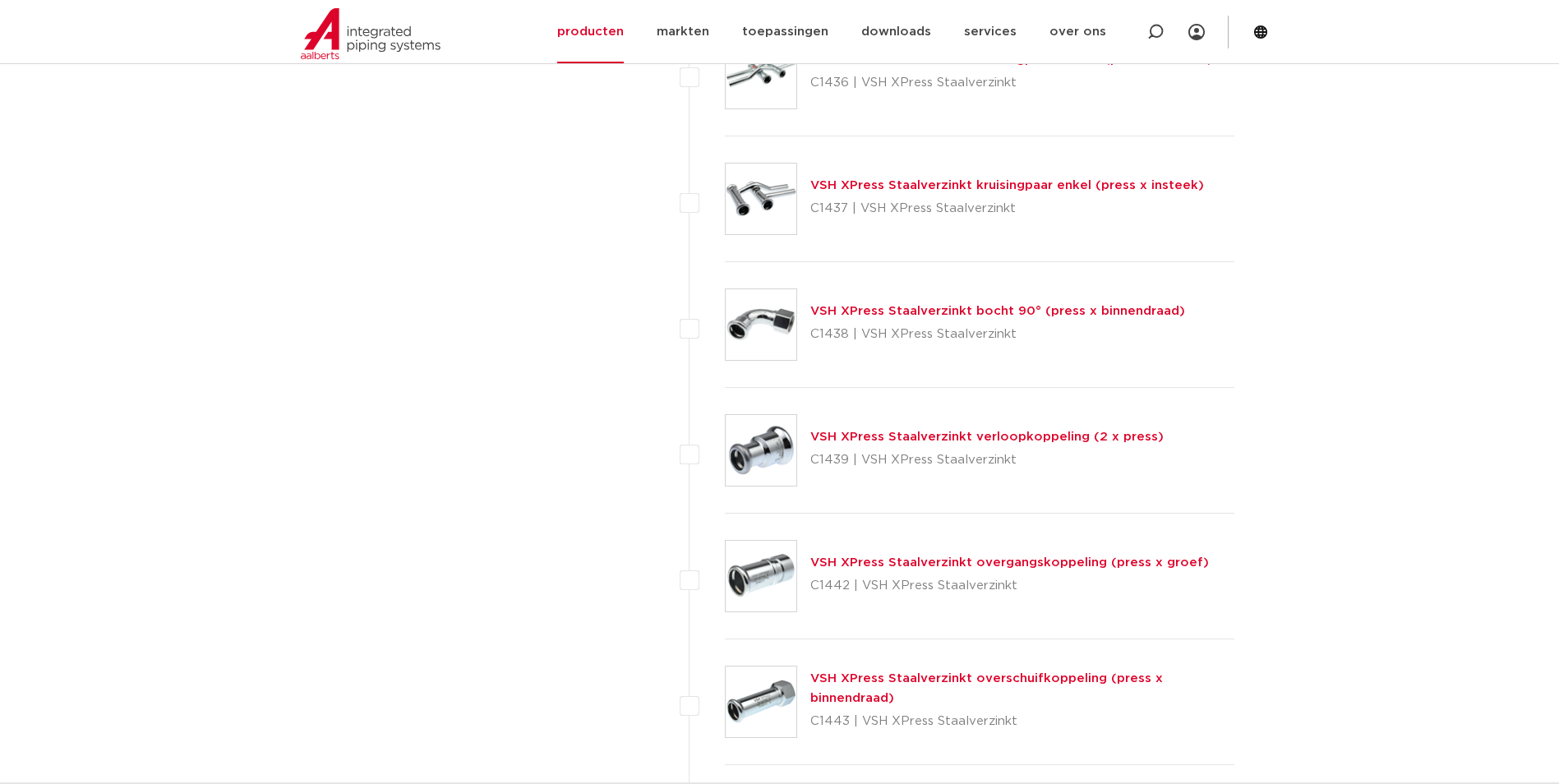
scroll to position [3615, 0]
click at [926, 435] on link "VSH XPress Staalverzinkt verloopkoppeling (2 x press)" at bounding box center [987, 435] width 353 height 12
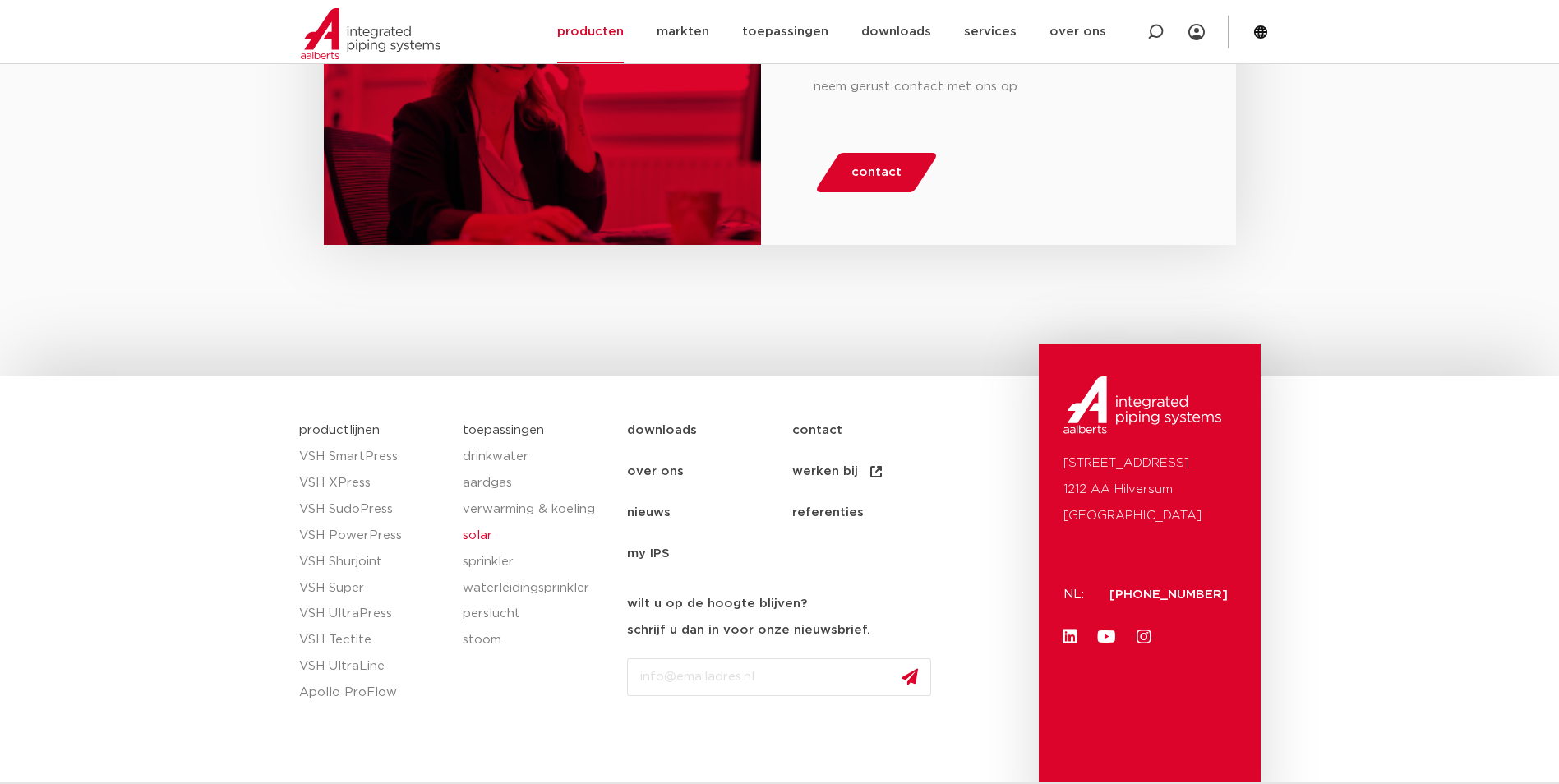
scroll to position [1575, 0]
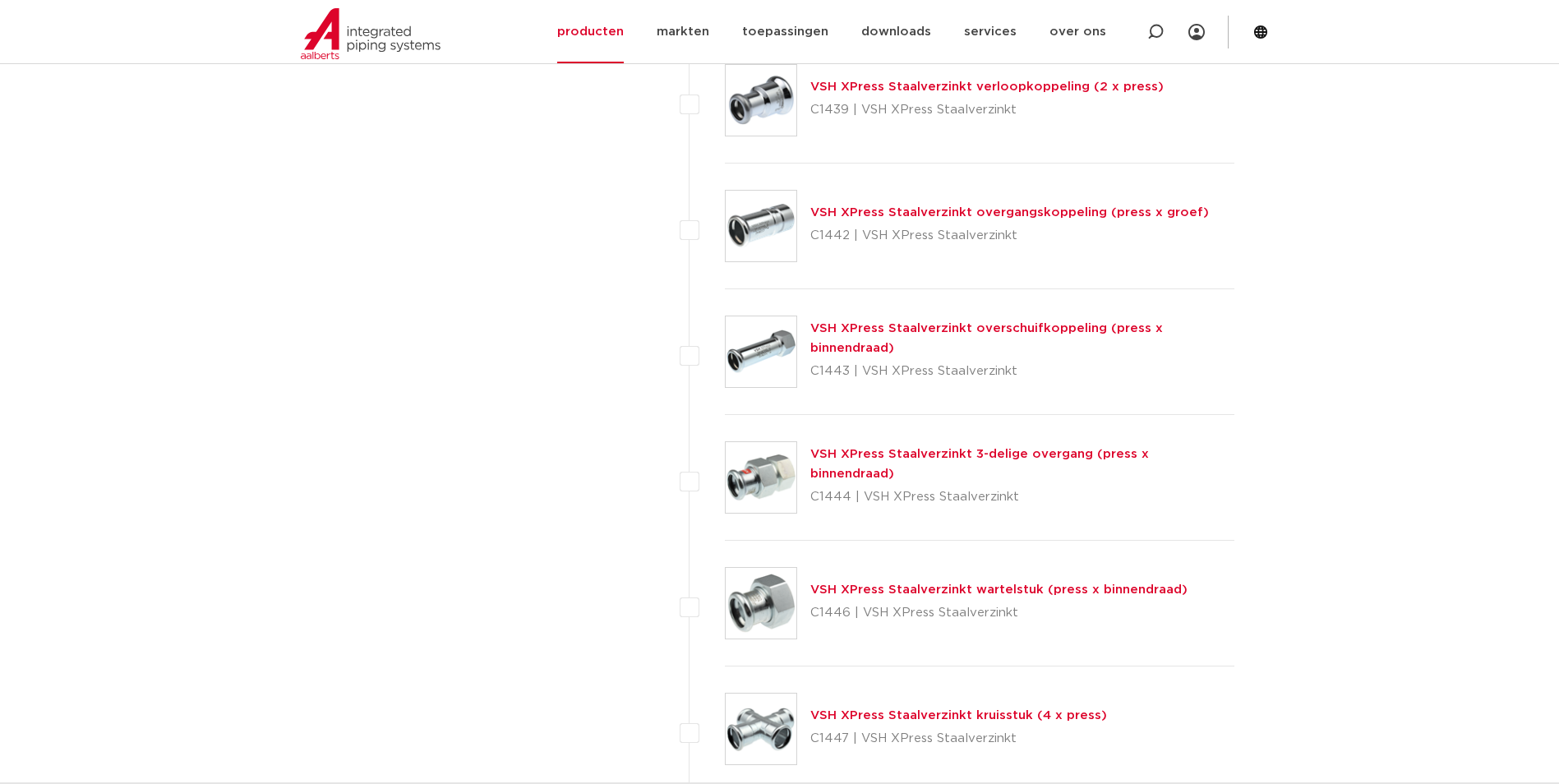
scroll to position [3943, 0]
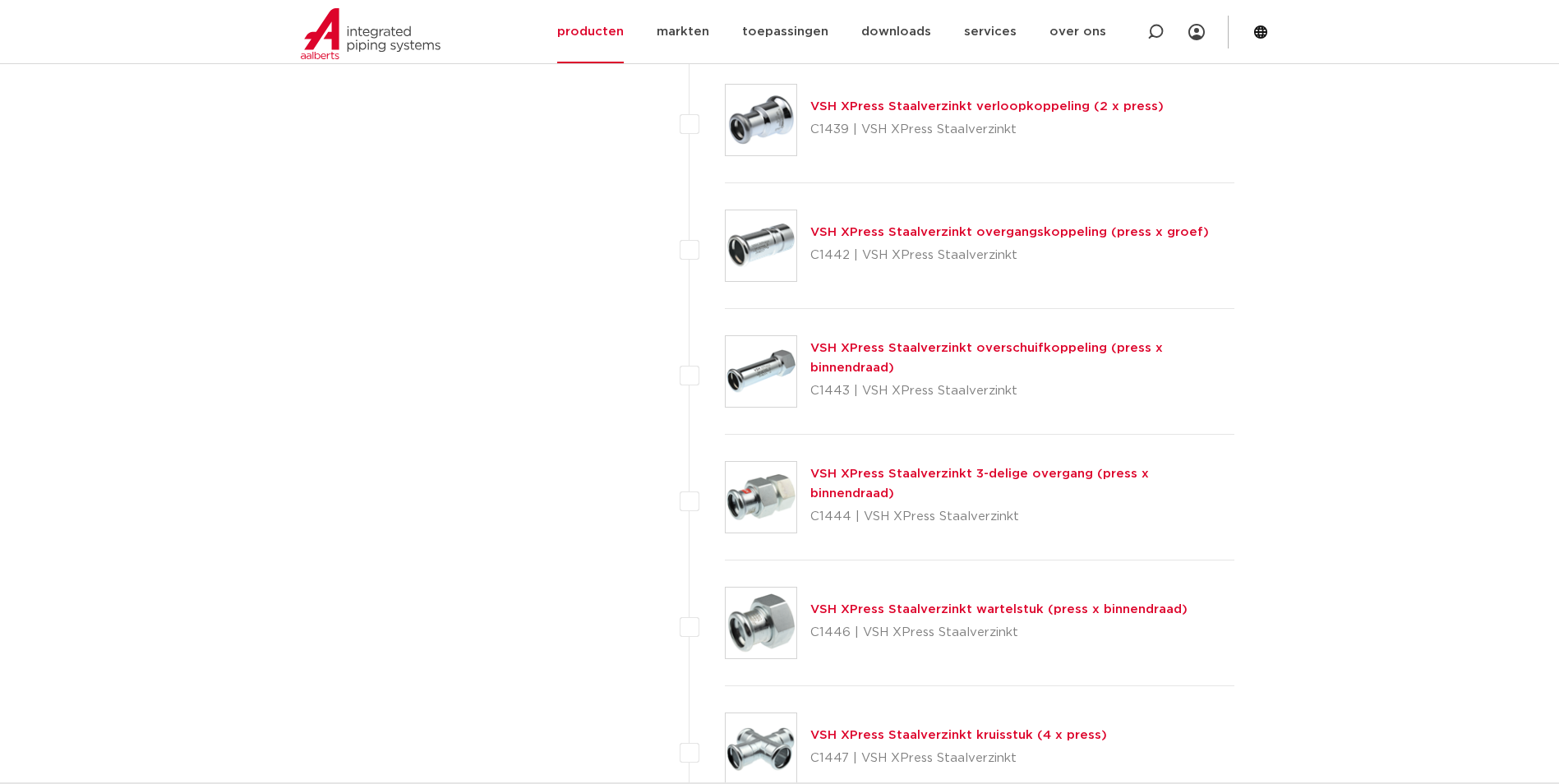
click at [945, 614] on link "VSH XPress Staalverzinkt wartelstuk (press x binnendraad)" at bounding box center [999, 609] width 378 height 12
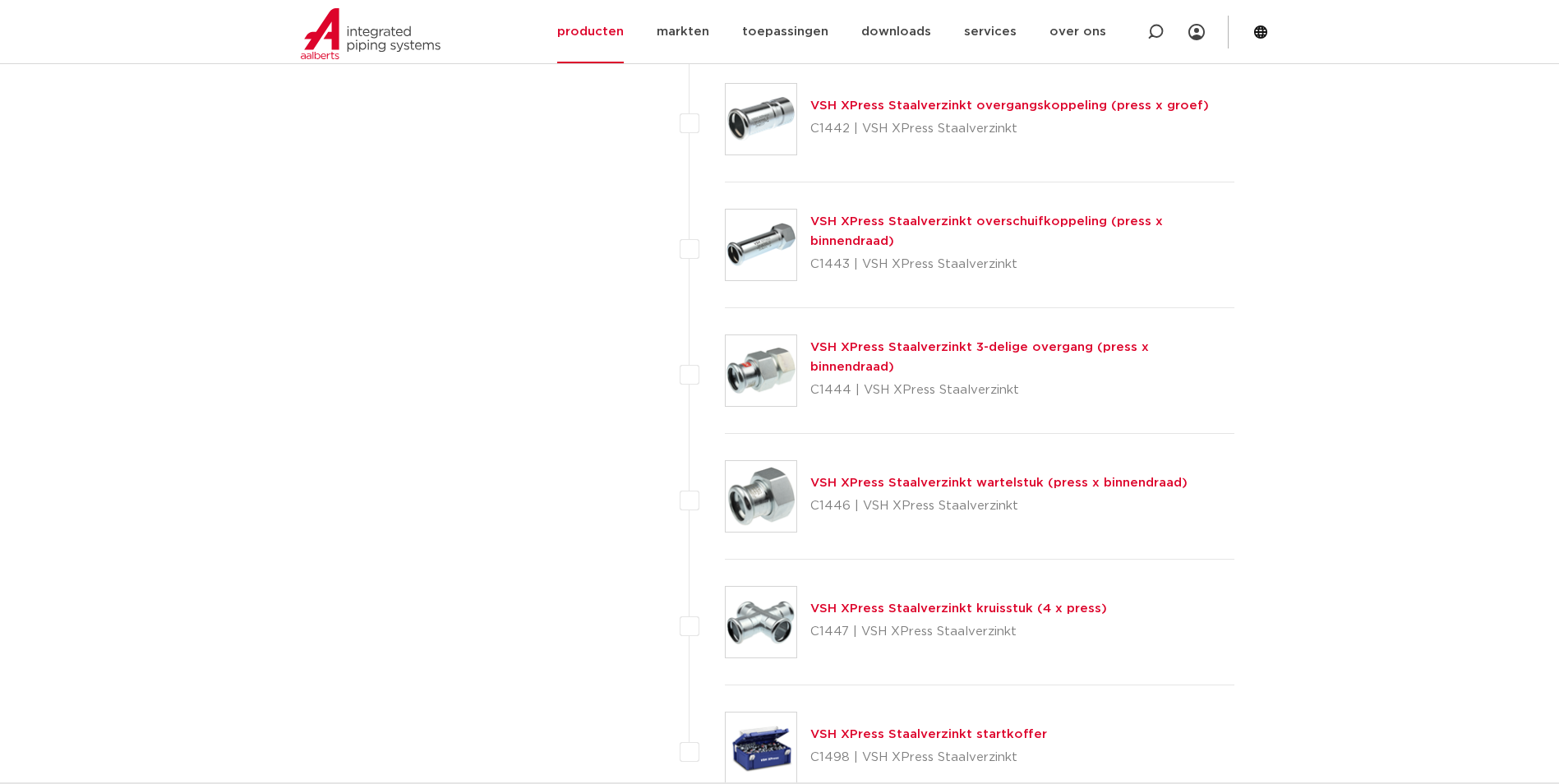
scroll to position [4026, 0]
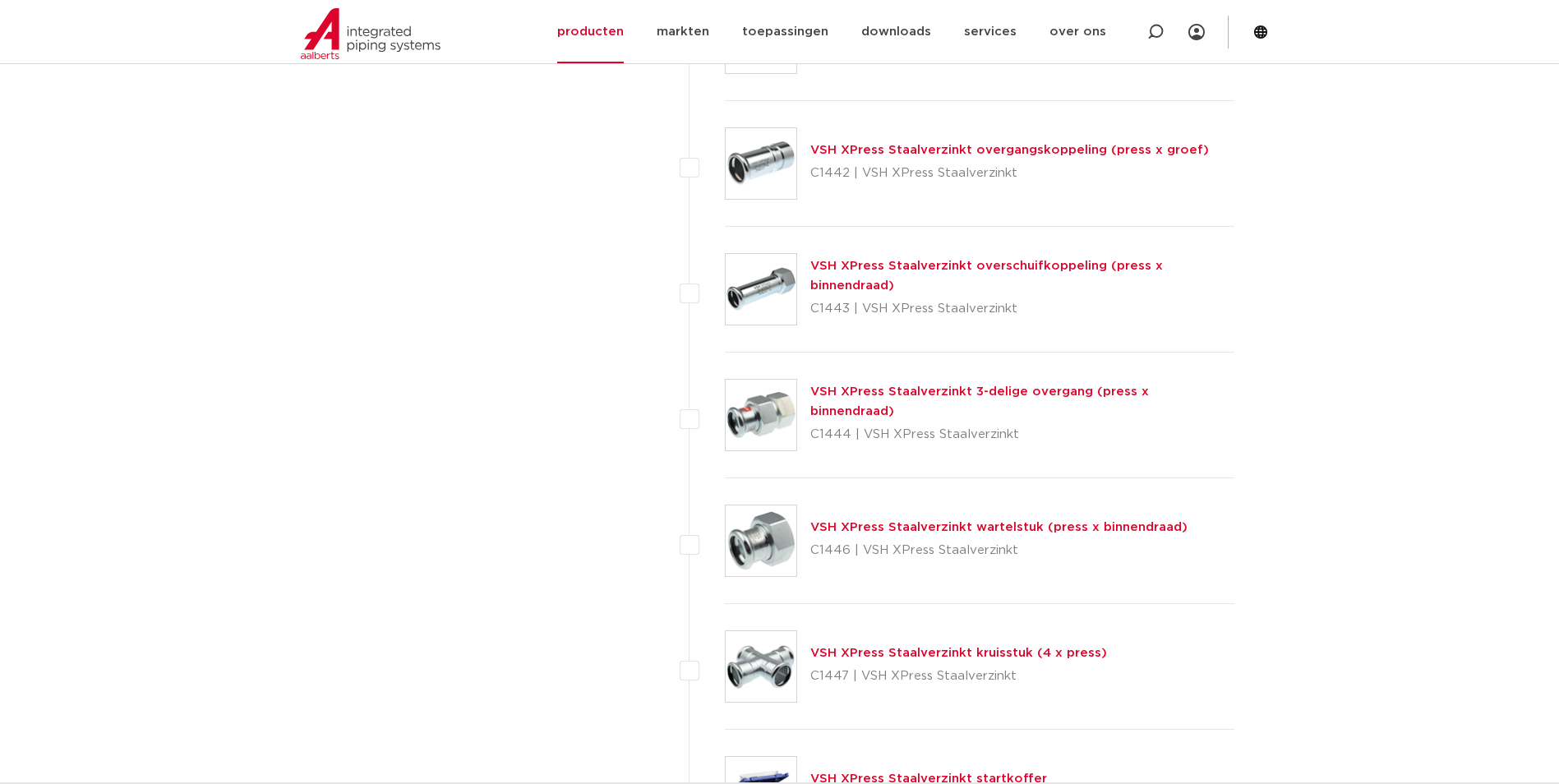
click at [966, 397] on link "VSH XPress Staalverzinkt 3-delige overgang (press x binnendraad)" at bounding box center [979, 401] width 338 height 32
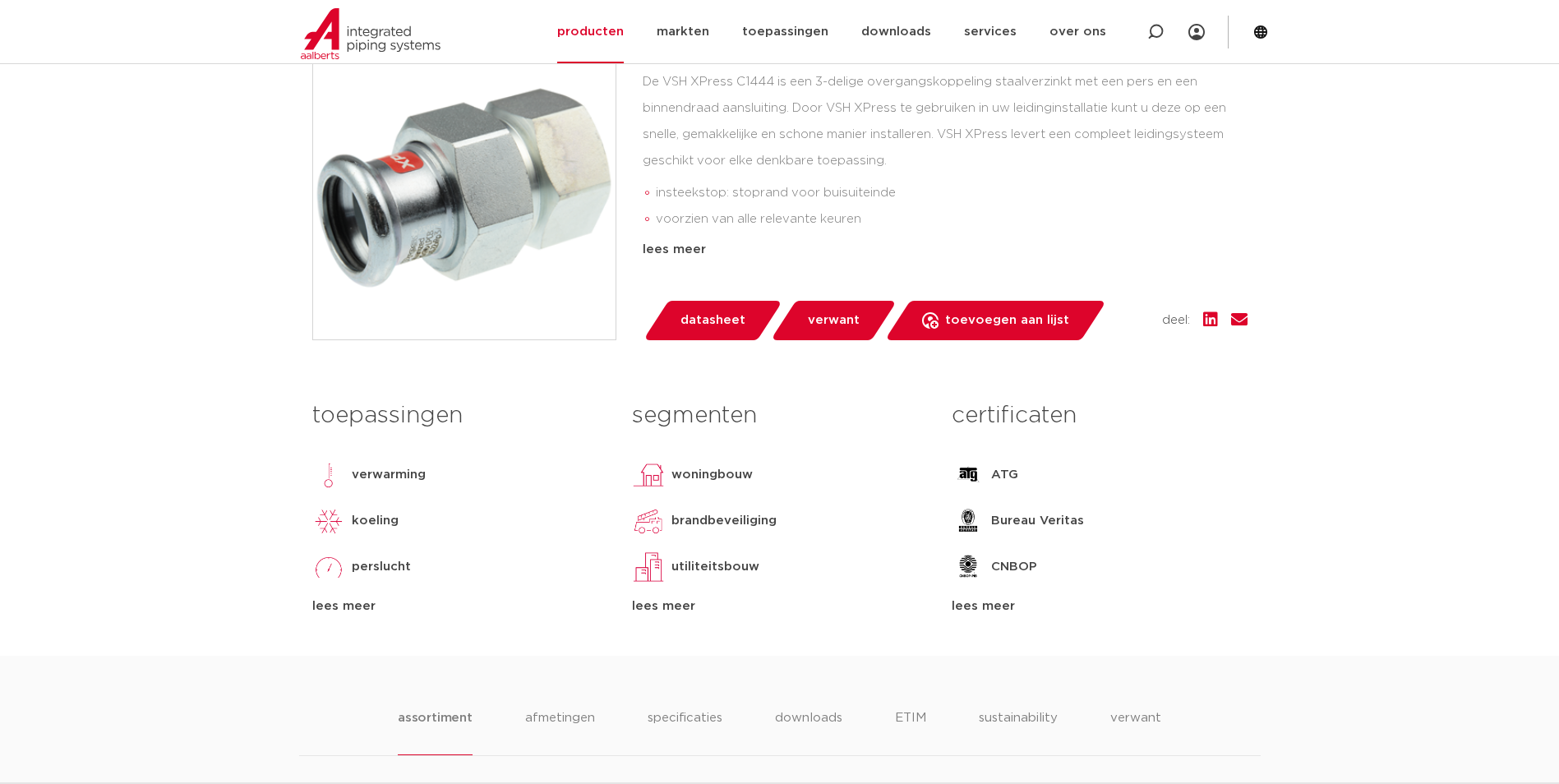
scroll to position [493, 0]
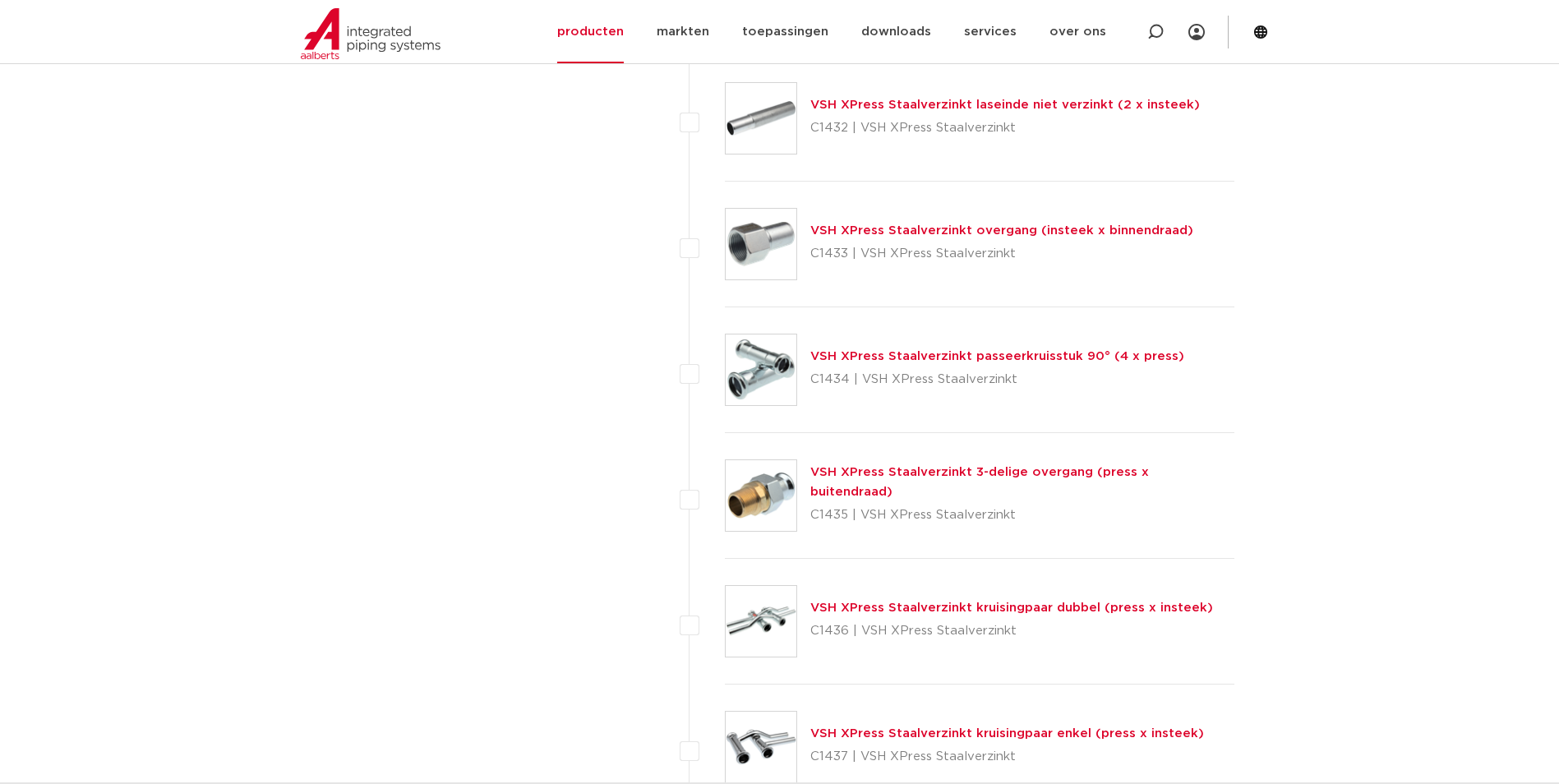
scroll to position [3040, 0]
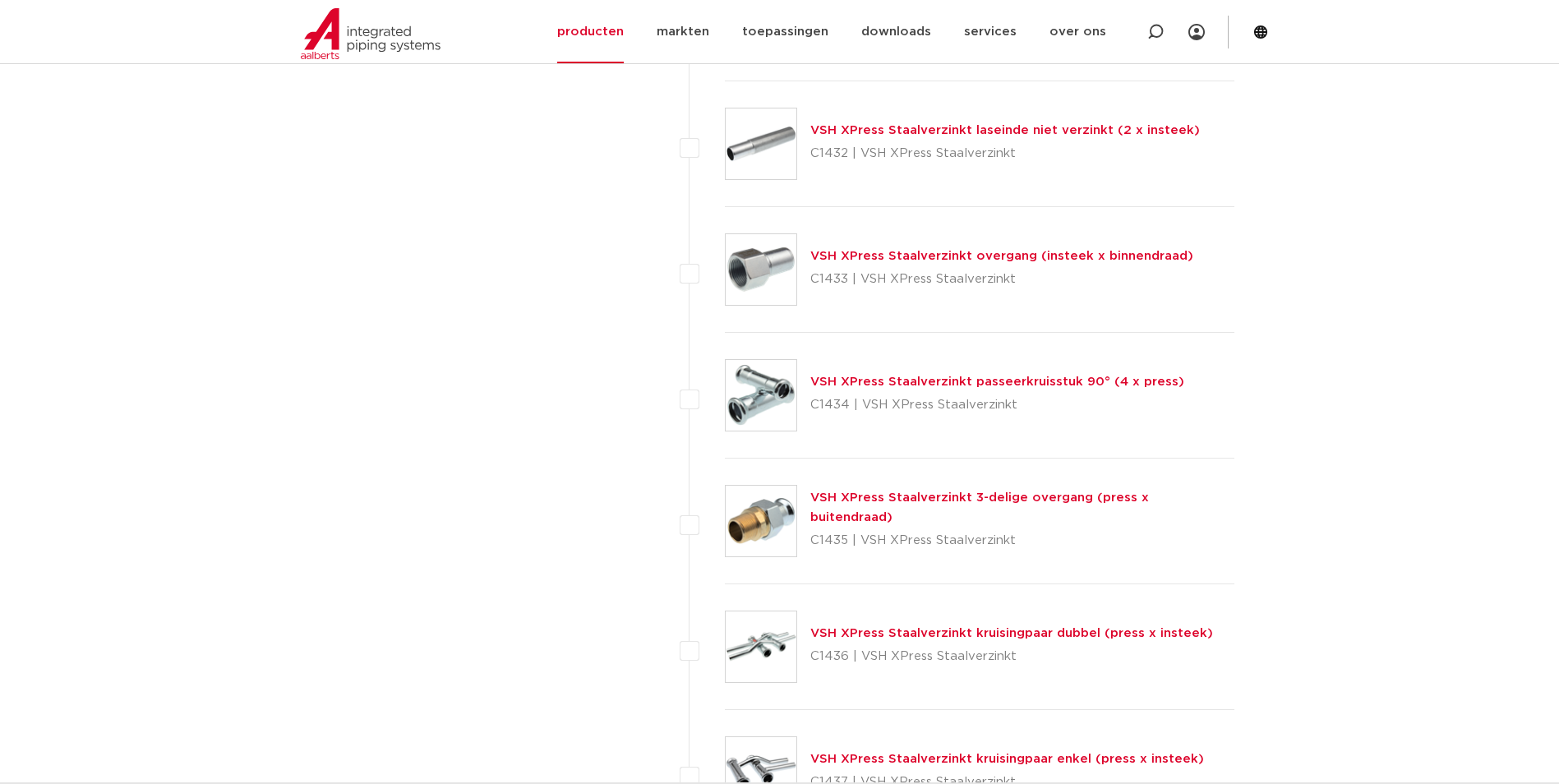
click at [894, 500] on link "VSH XPress Staalverzinkt 3-delige overgang (press x buitendraad)" at bounding box center [979, 507] width 338 height 32
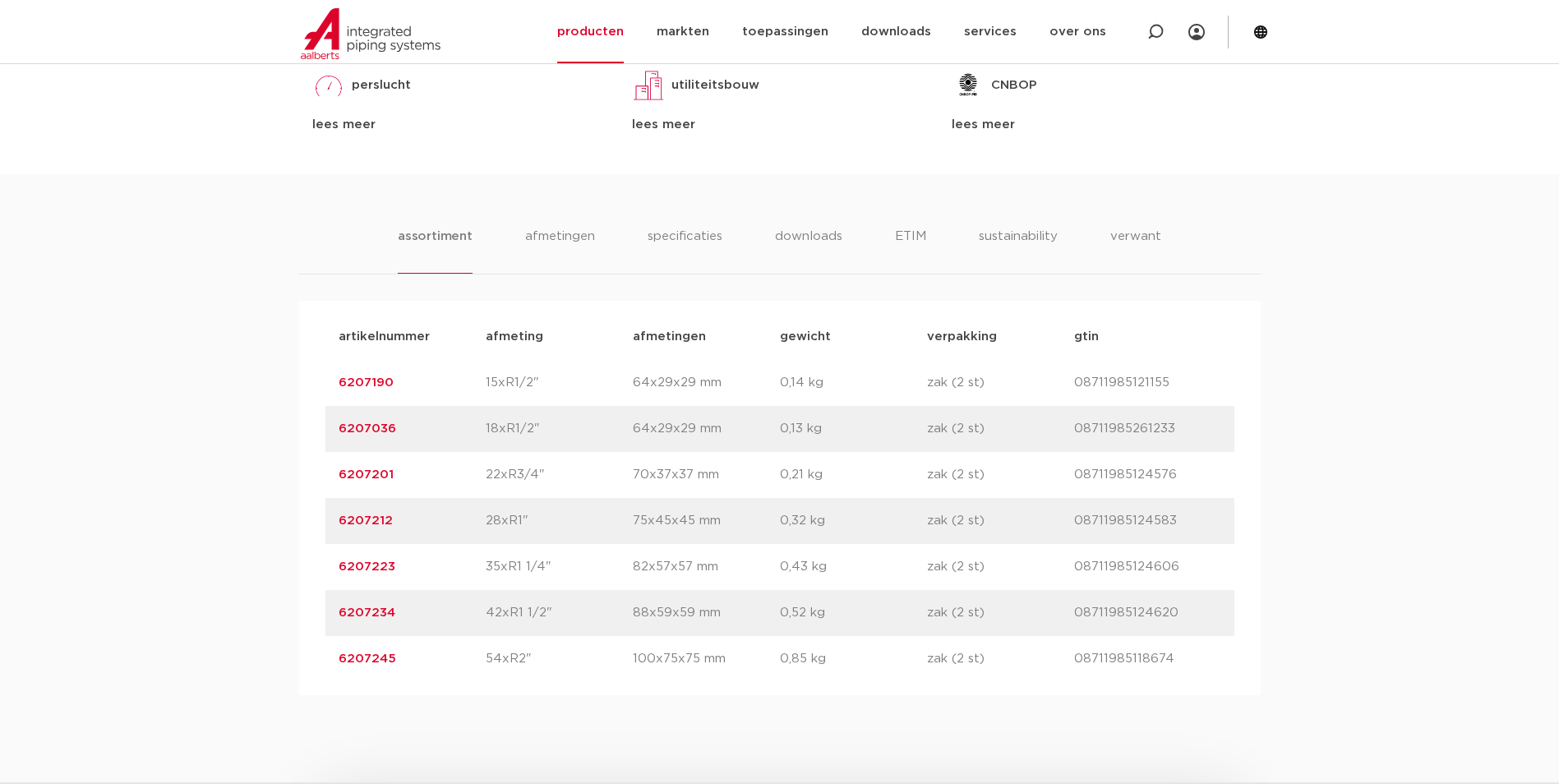
scroll to position [985, 0]
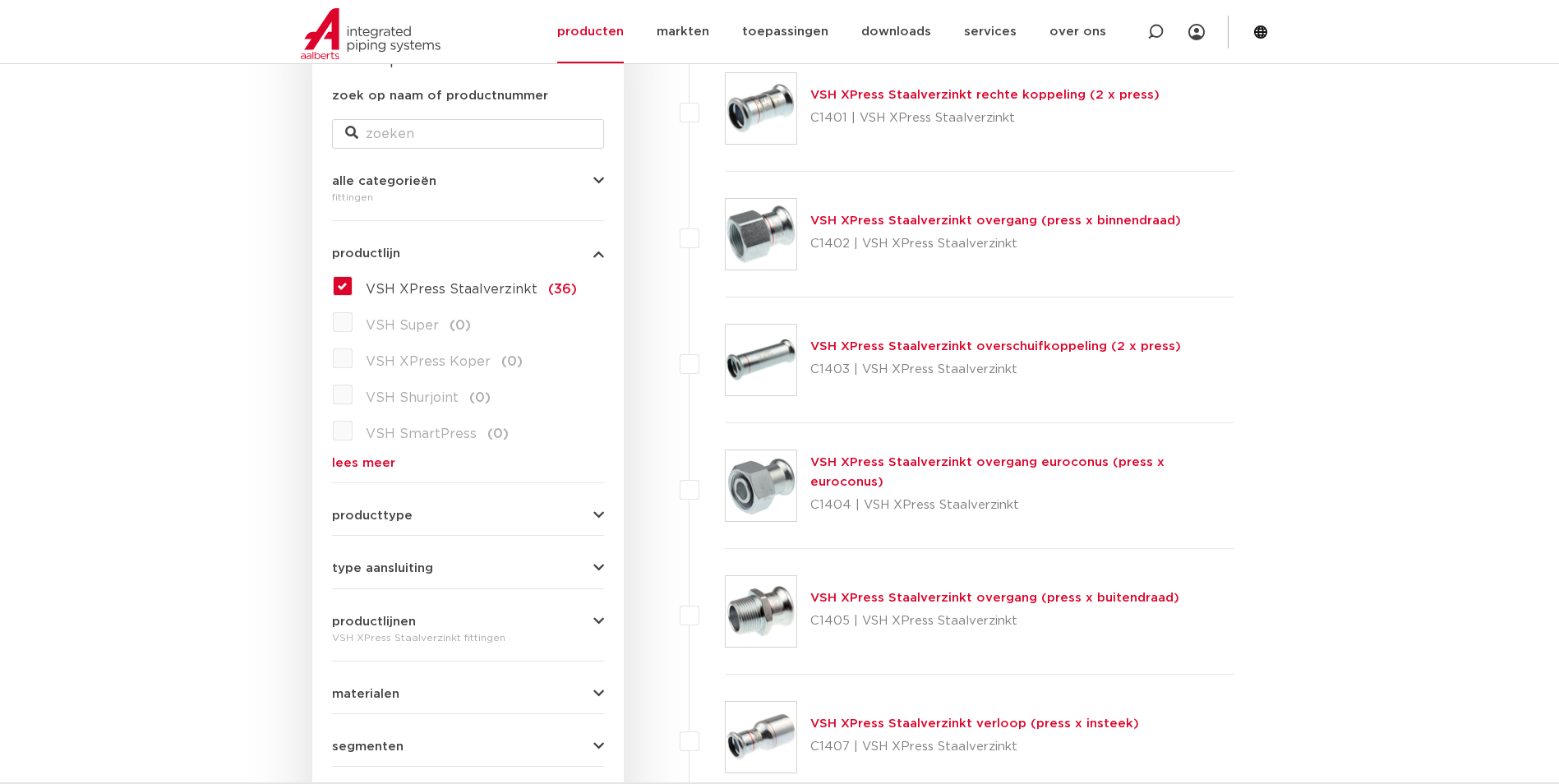
scroll to position [411, 0]
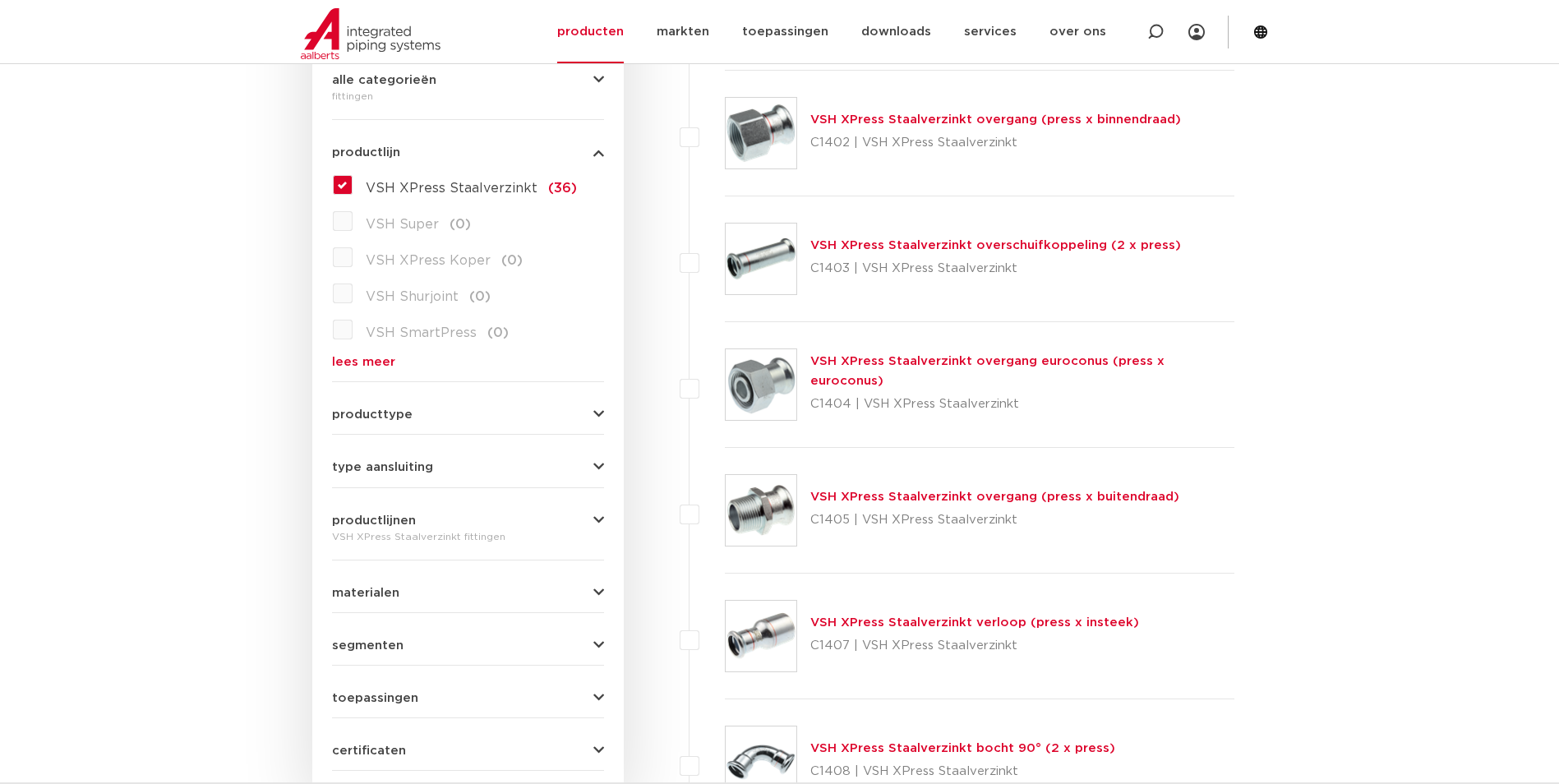
click at [1091, 500] on link "VSH XPress Staalverzinkt overgang (press x buitendraad)" at bounding box center [995, 496] width 369 height 12
